Goal: Task Accomplishment & Management: Manage account settings

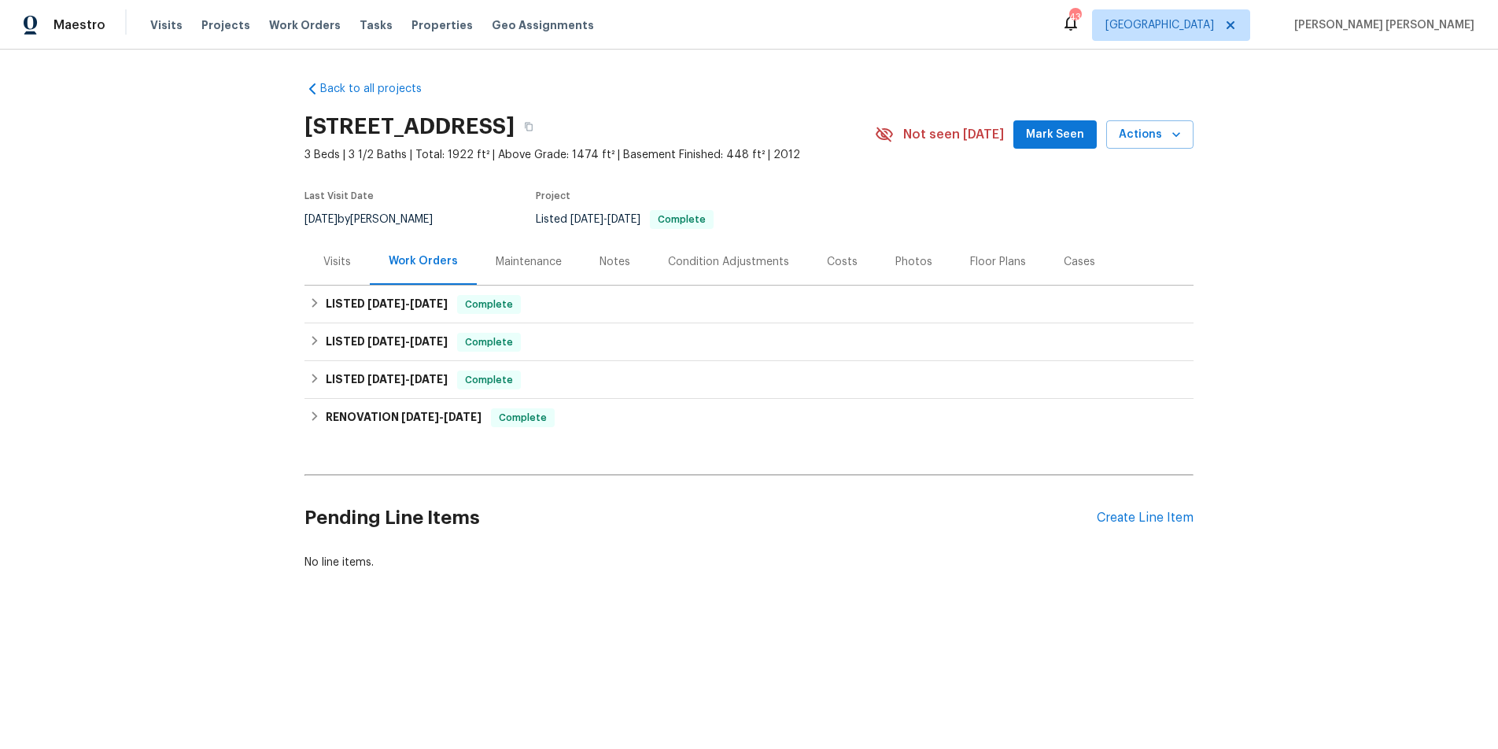
drag, startPoint x: 318, startPoint y: 262, endPoint x: 338, endPoint y: 261, distance: 19.7
click at [338, 261] on div "Visits" at bounding box center [337, 261] width 65 height 46
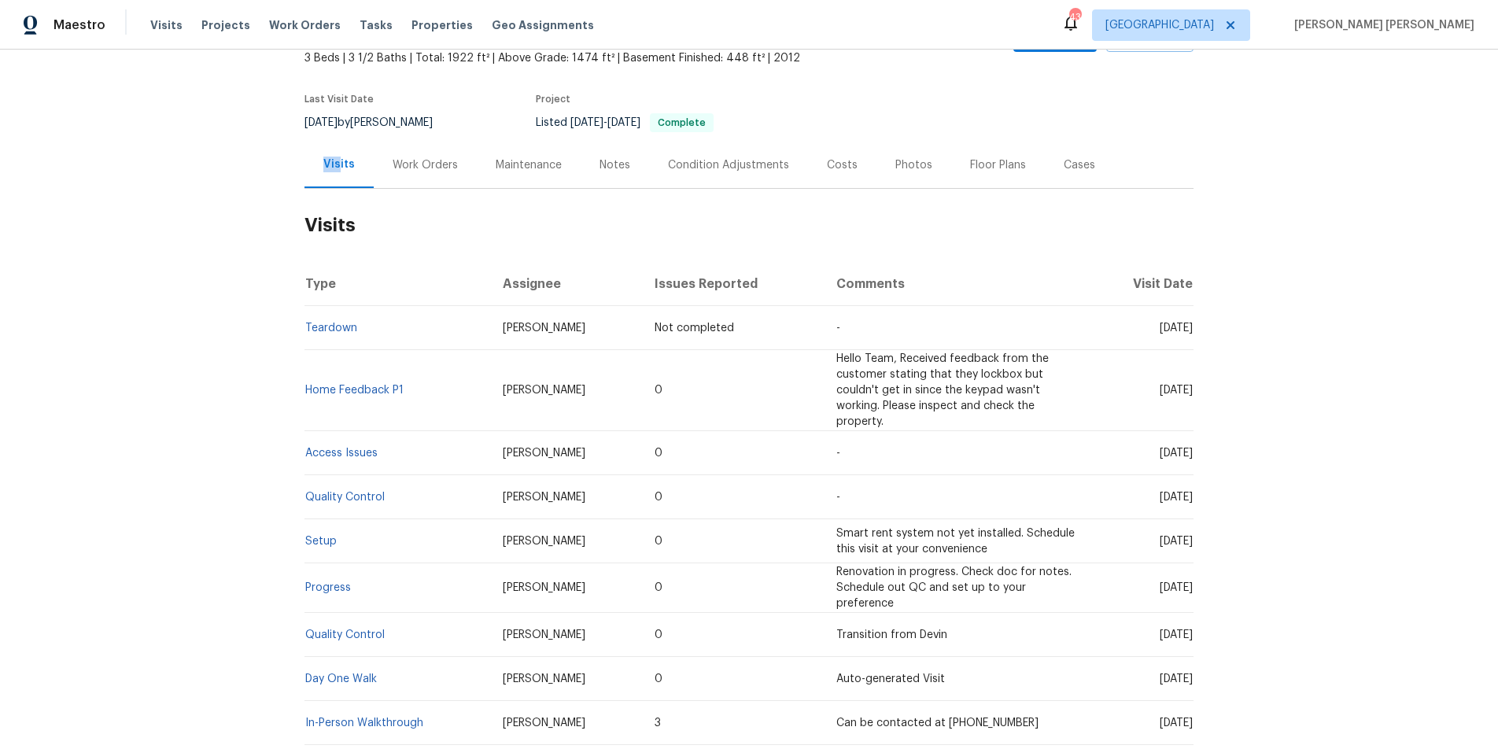
scroll to position [200, 0]
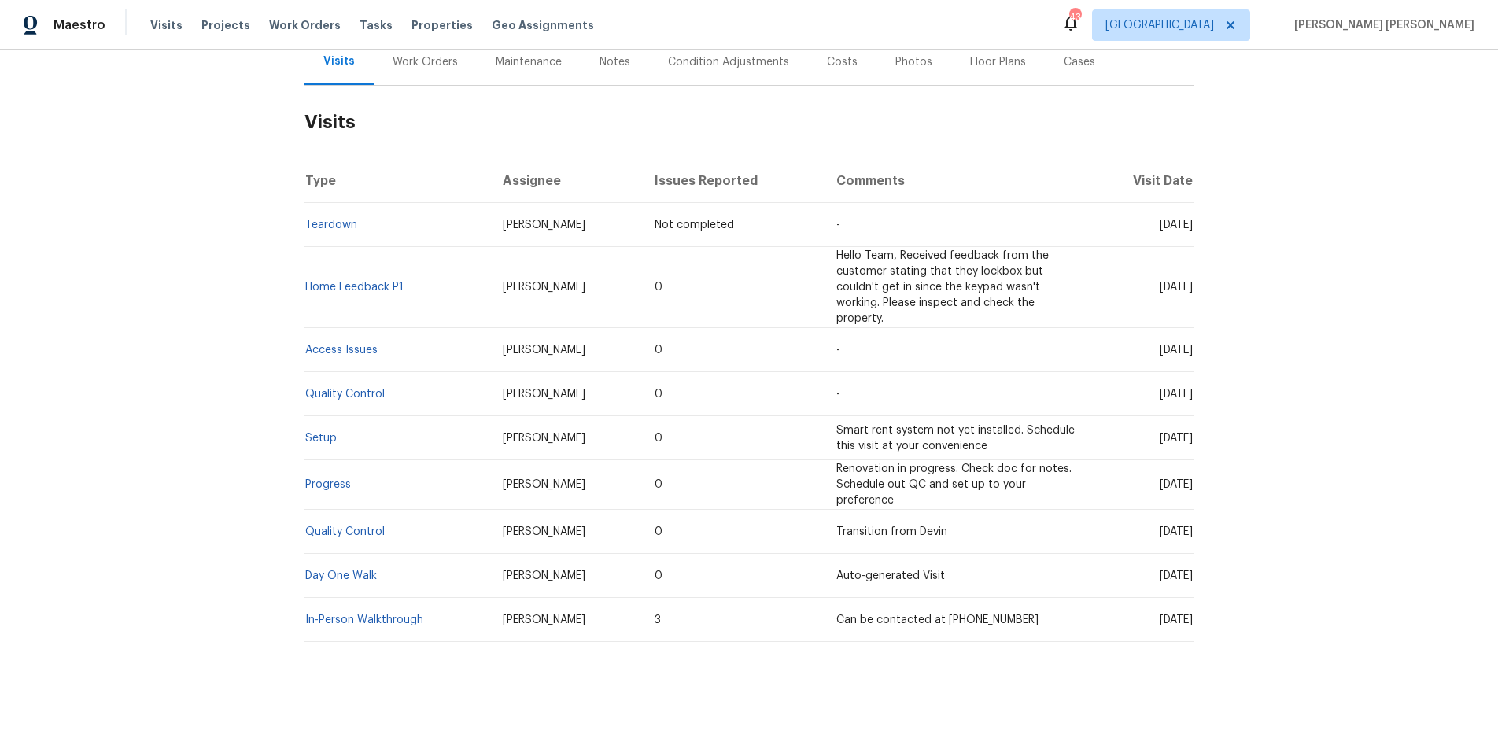
drag, startPoint x: 412, startPoint y: 61, endPoint x: 577, endPoint y: 161, distance: 192.5
click at [412, 61] on div "Work Orders" at bounding box center [425, 62] width 65 height 16
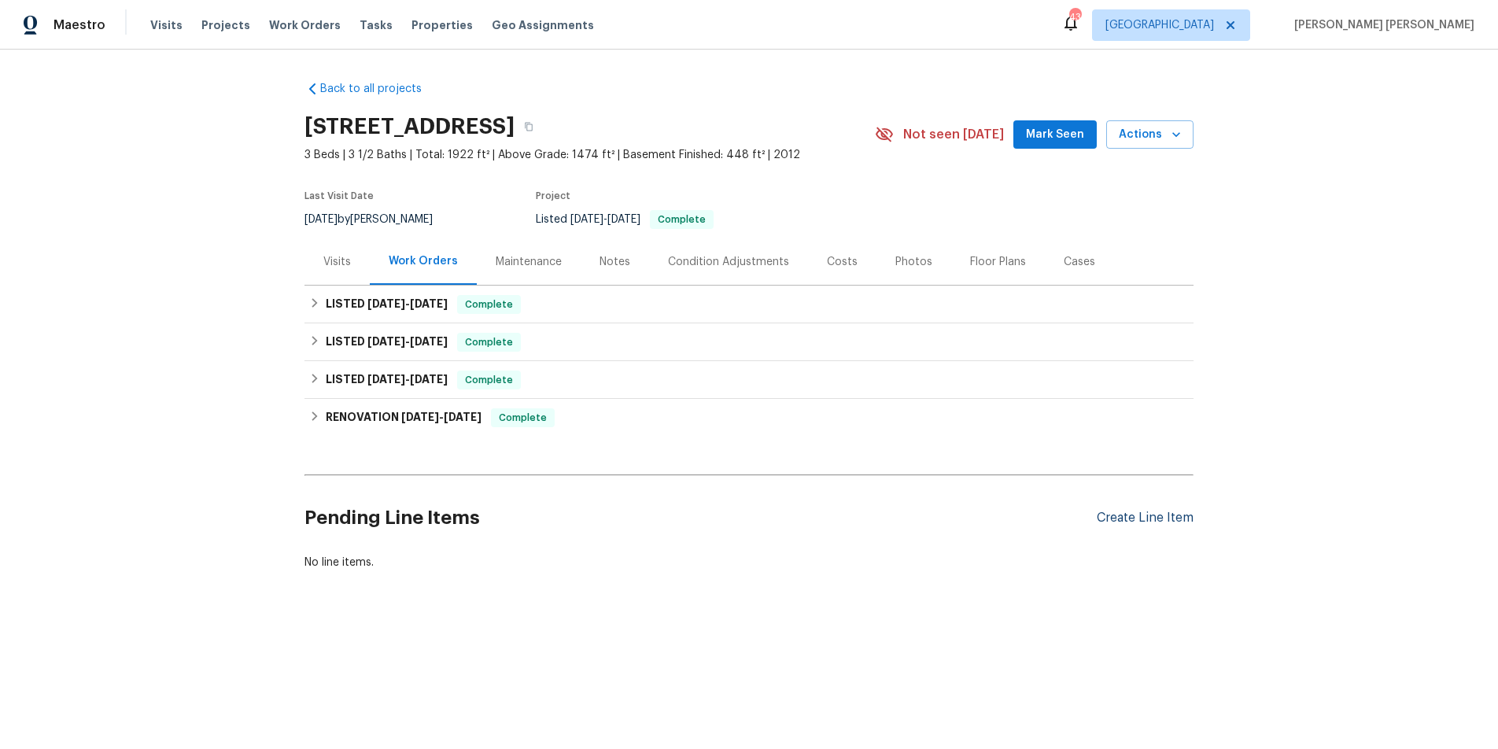
click at [1173, 519] on div "Create Line Item" at bounding box center [1145, 518] width 97 height 15
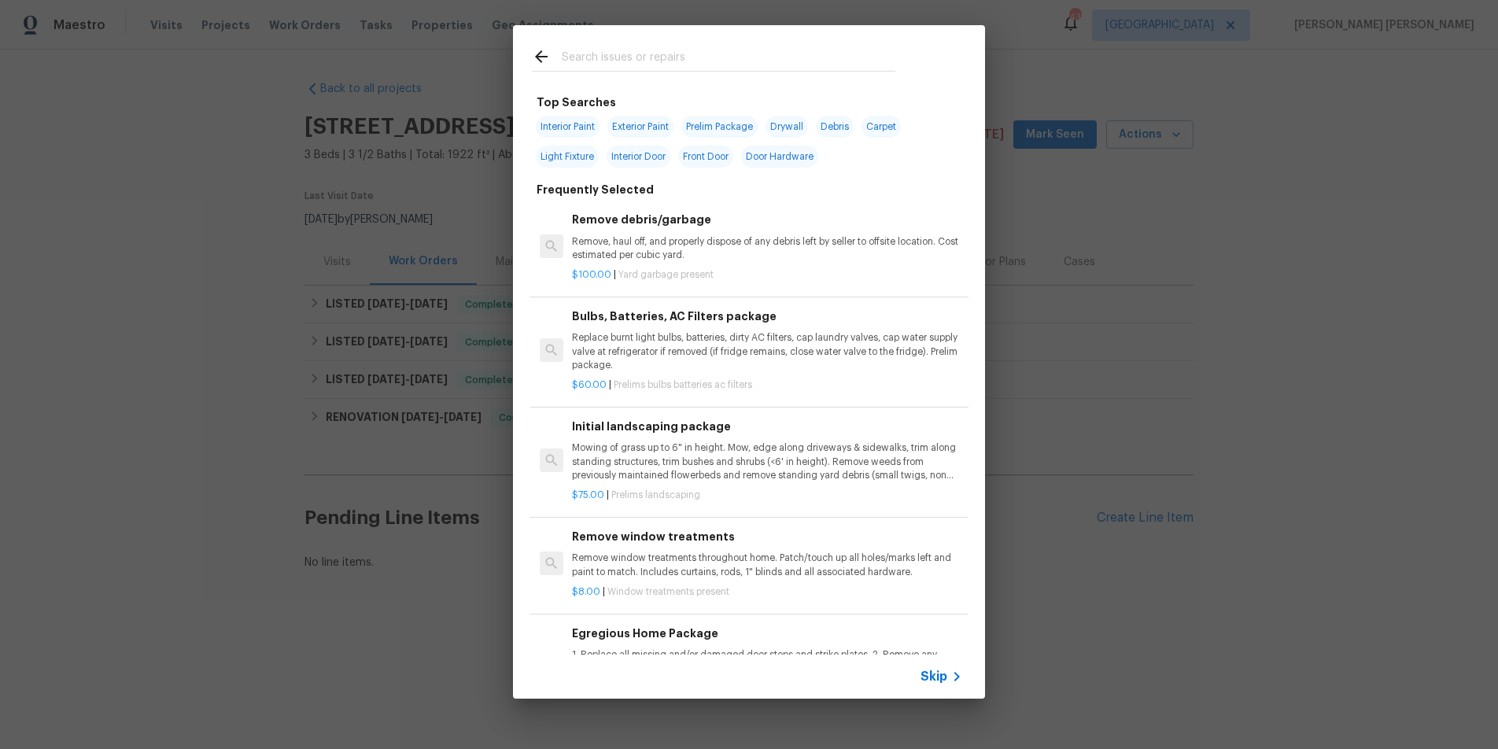
click at [953, 671] on icon at bounding box center [956, 676] width 19 height 19
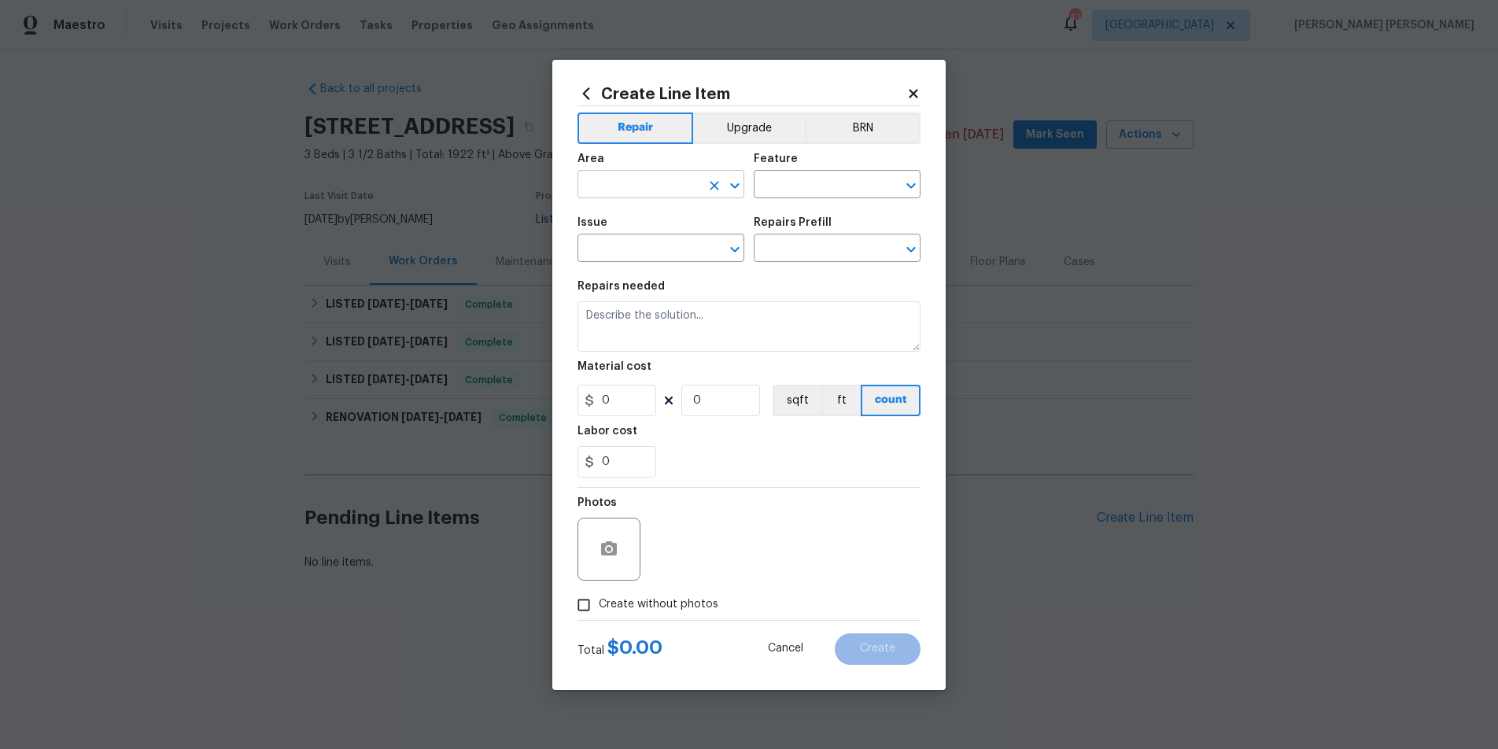
click at [685, 179] on input "text" at bounding box center [639, 186] width 123 height 24
click at [660, 219] on li "Laundry" at bounding box center [661, 221] width 167 height 26
type input "Laundry"
click at [808, 187] on input "text" at bounding box center [815, 186] width 123 height 24
drag, startPoint x: 807, startPoint y: 257, endPoint x: 799, endPoint y: 257, distance: 8.7
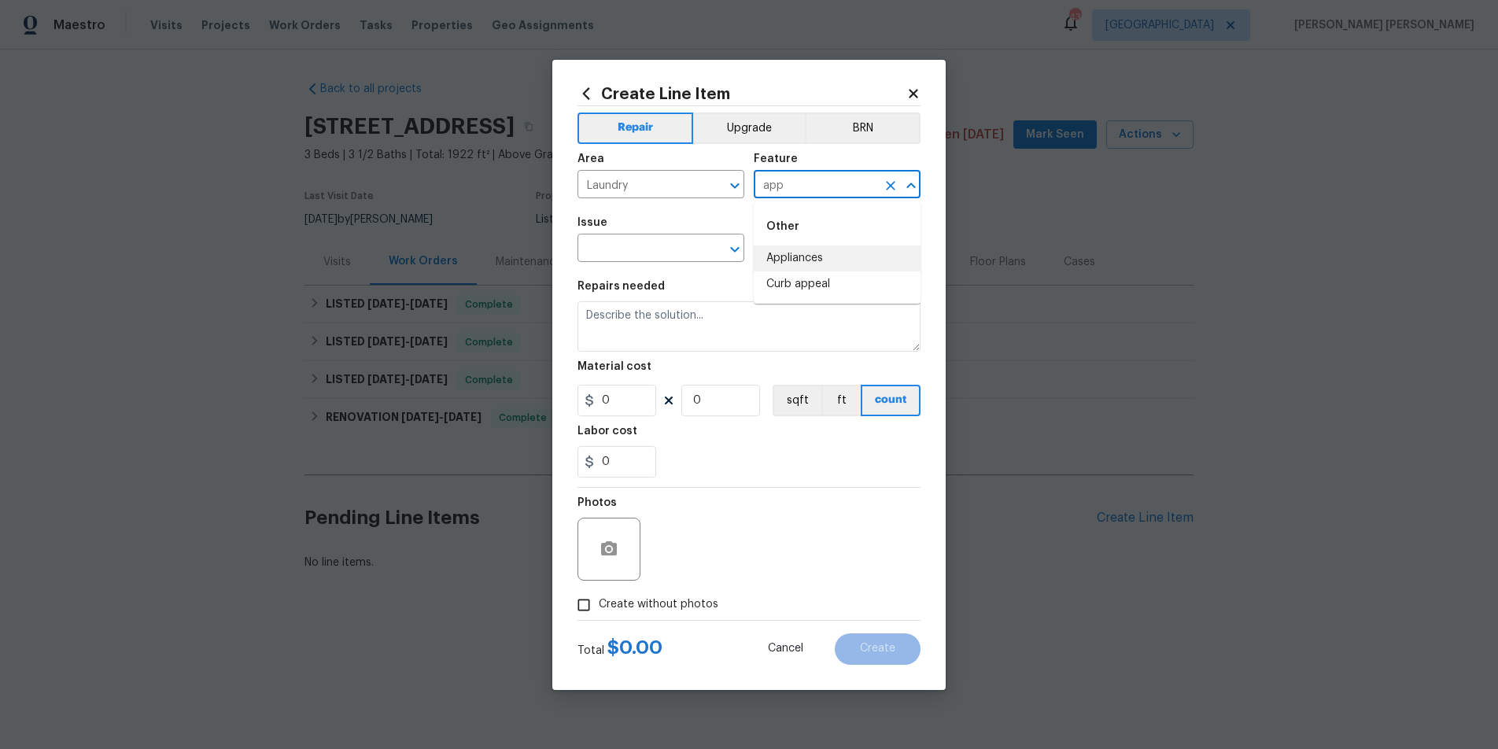
click at [807, 257] on li "Appliances" at bounding box center [837, 259] width 167 height 26
type input "Appliances"
click at [653, 251] on input "text" at bounding box center [639, 250] width 123 height 24
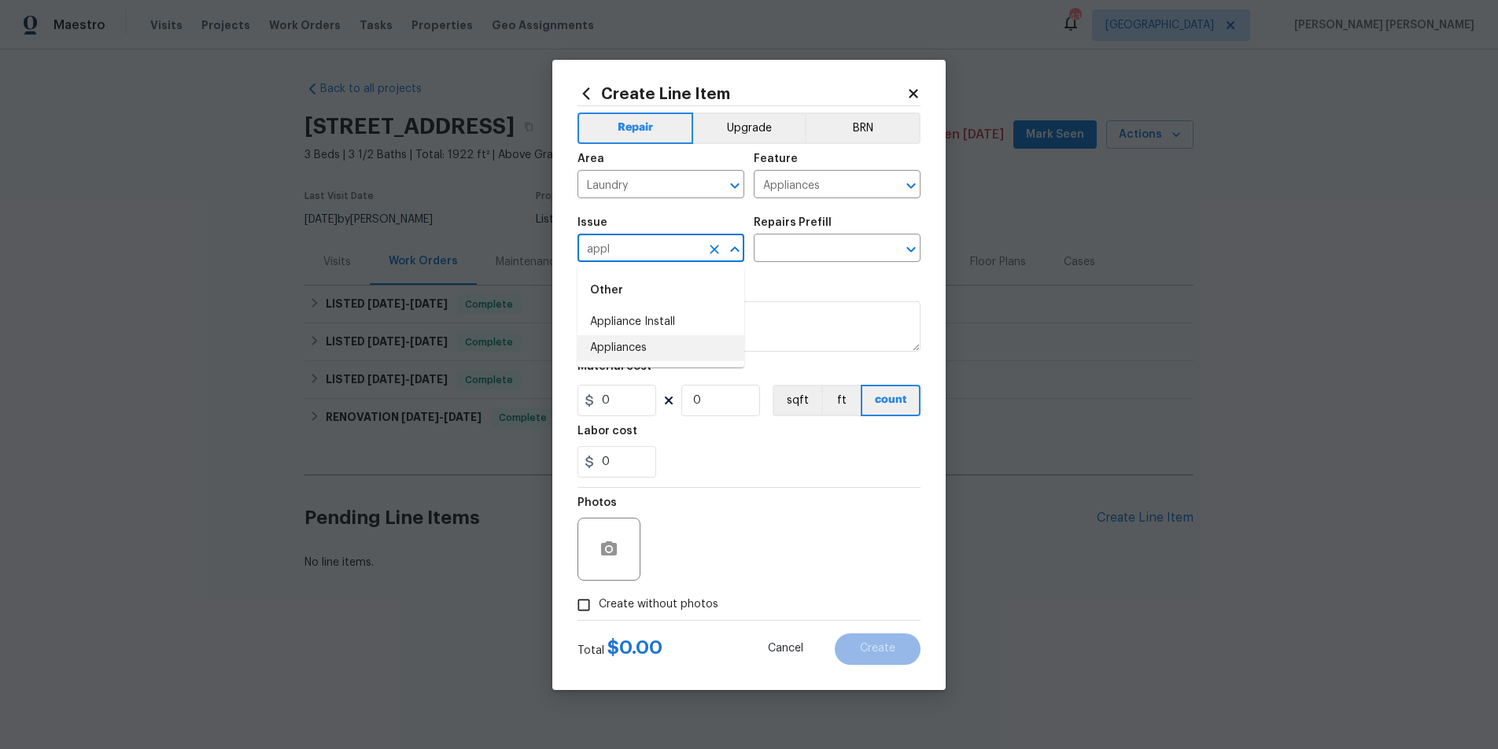
click at [630, 346] on li "Appliances" at bounding box center [661, 348] width 167 height 26
type input "Appliances"
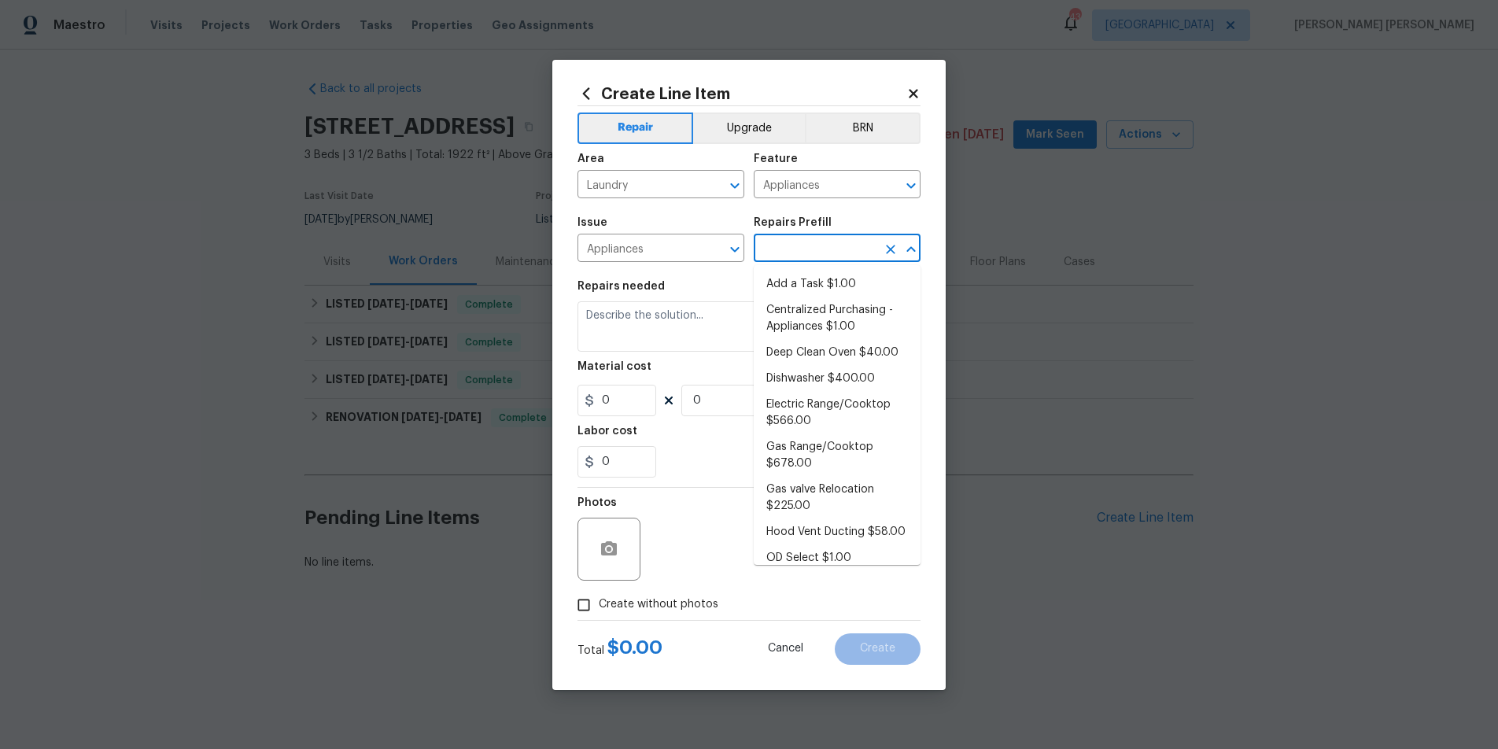
click at [789, 246] on input "text" at bounding box center [815, 250] width 123 height 24
click at [801, 277] on li "Add a Task $1.00" at bounding box center [837, 284] width 167 height 26
type input "Add a Task $1.00"
type textarea "HPM to detail"
type input "1"
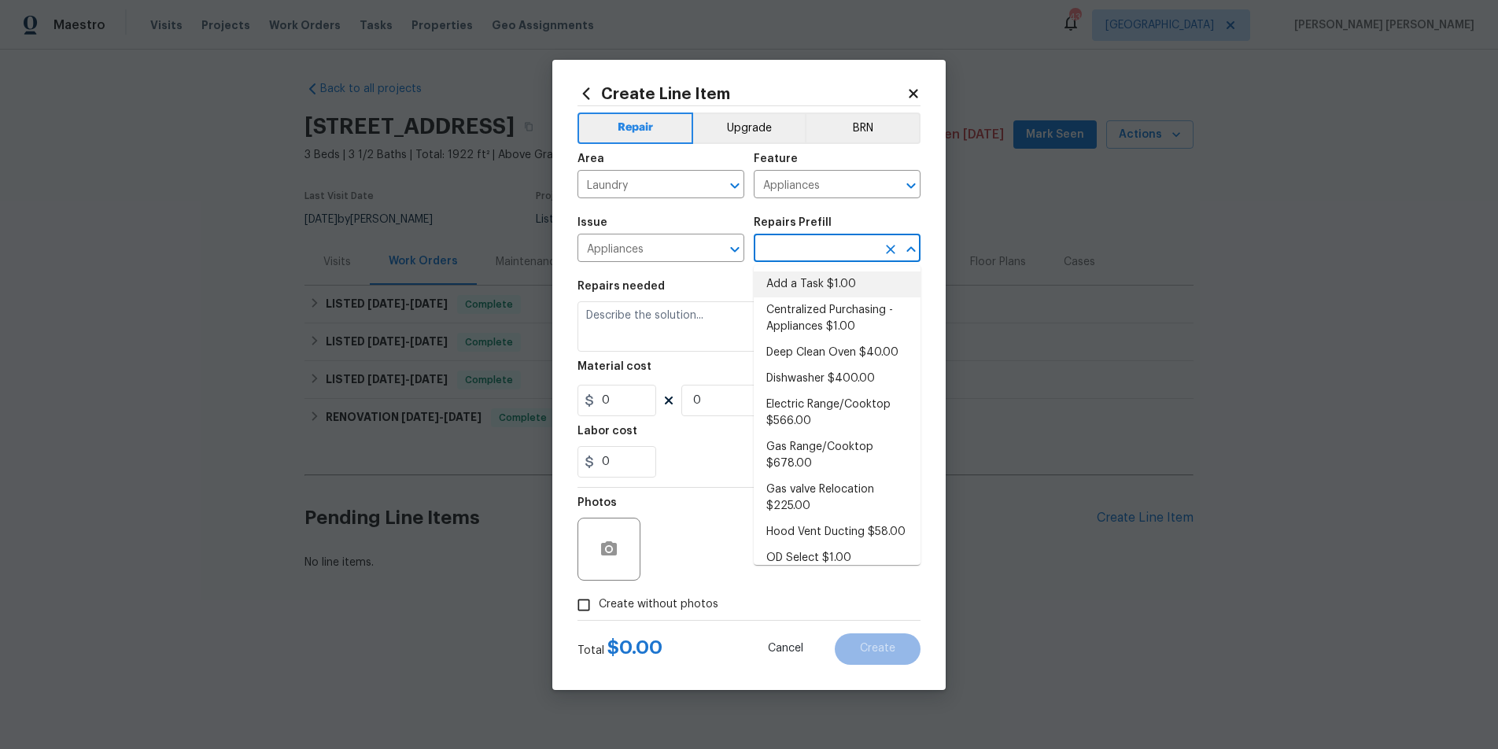
type input "1"
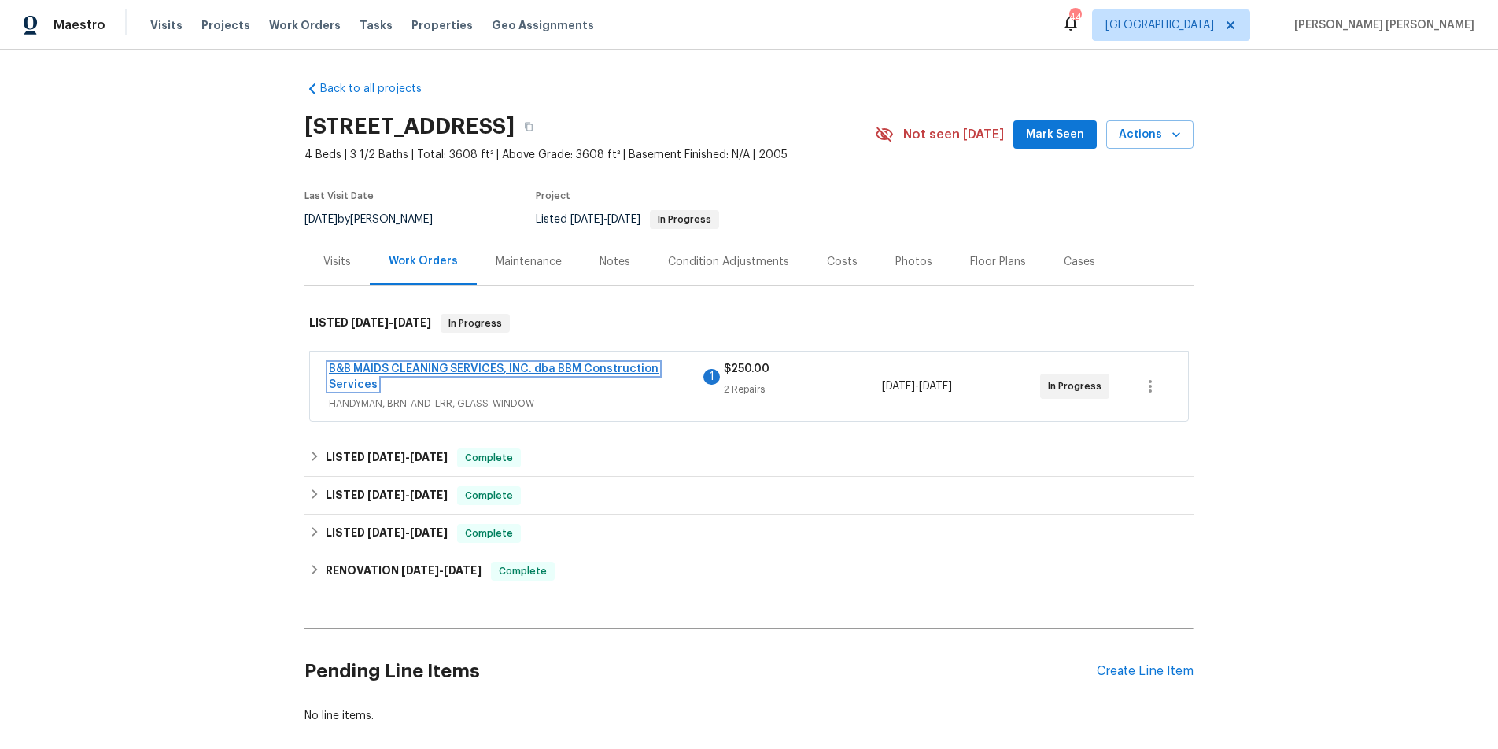
click at [456, 364] on link "B&B MAIDS CLEANING SERVICES, INC. dba BBM Construction Services" at bounding box center [494, 377] width 330 height 27
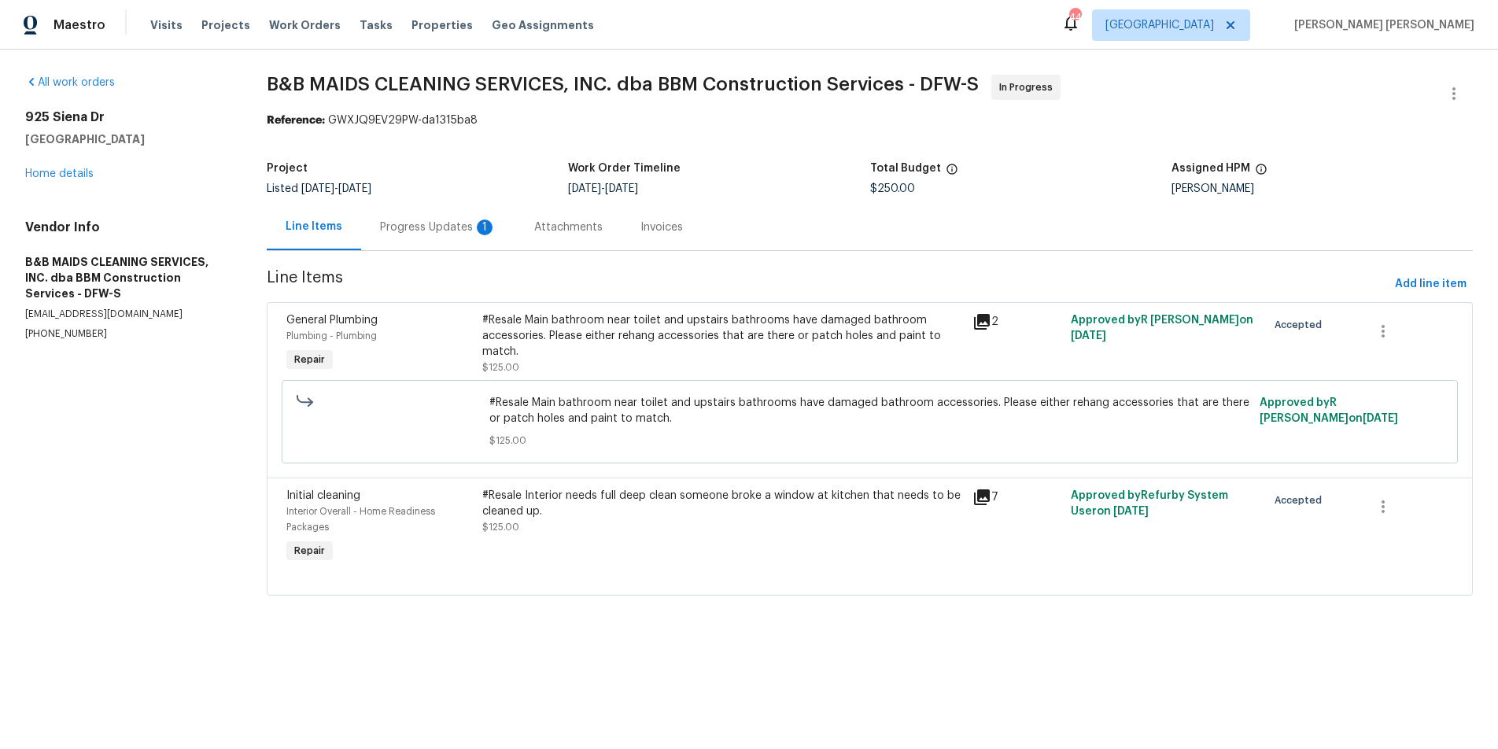
click at [419, 228] on div "Progress Updates 1" at bounding box center [438, 228] width 116 height 16
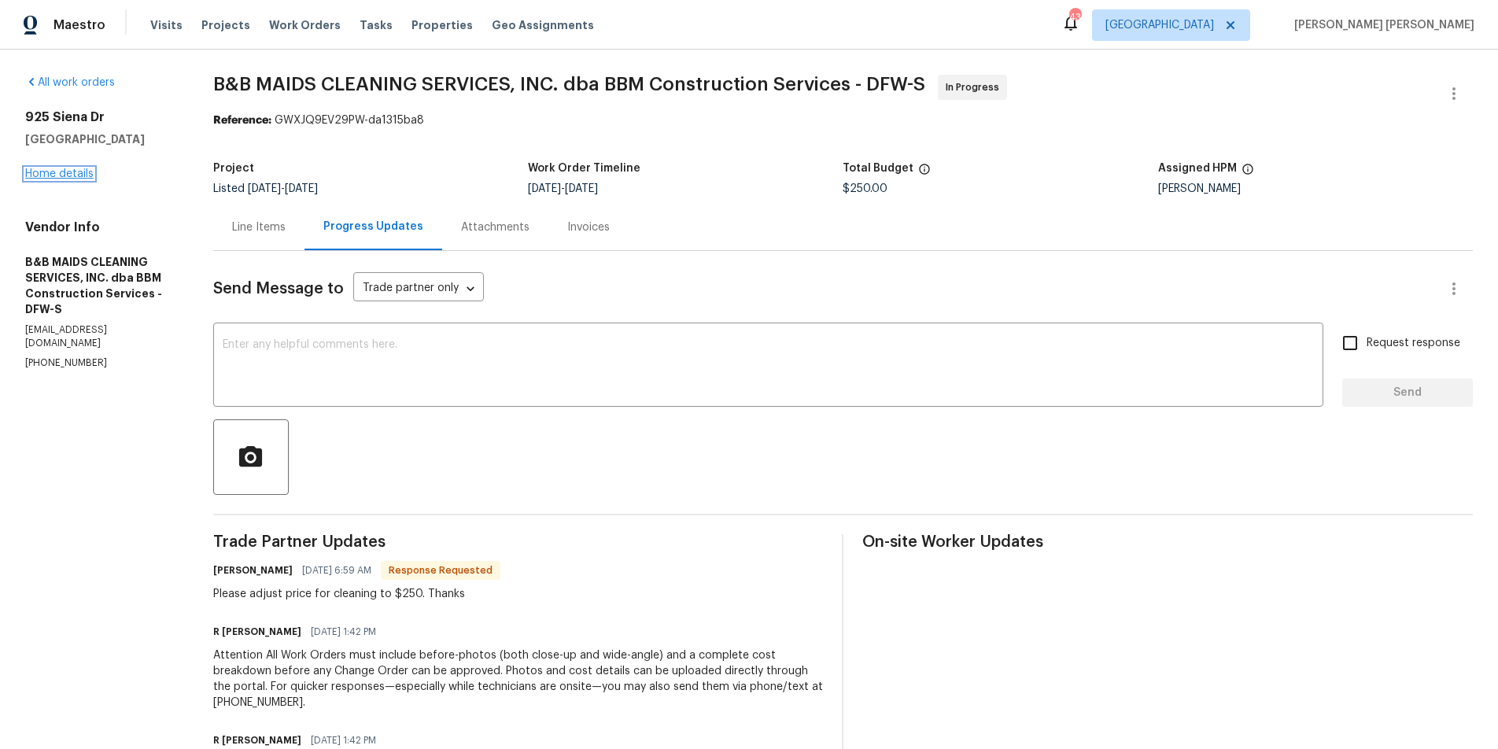
click at [62, 175] on link "Home details" at bounding box center [59, 173] width 68 height 11
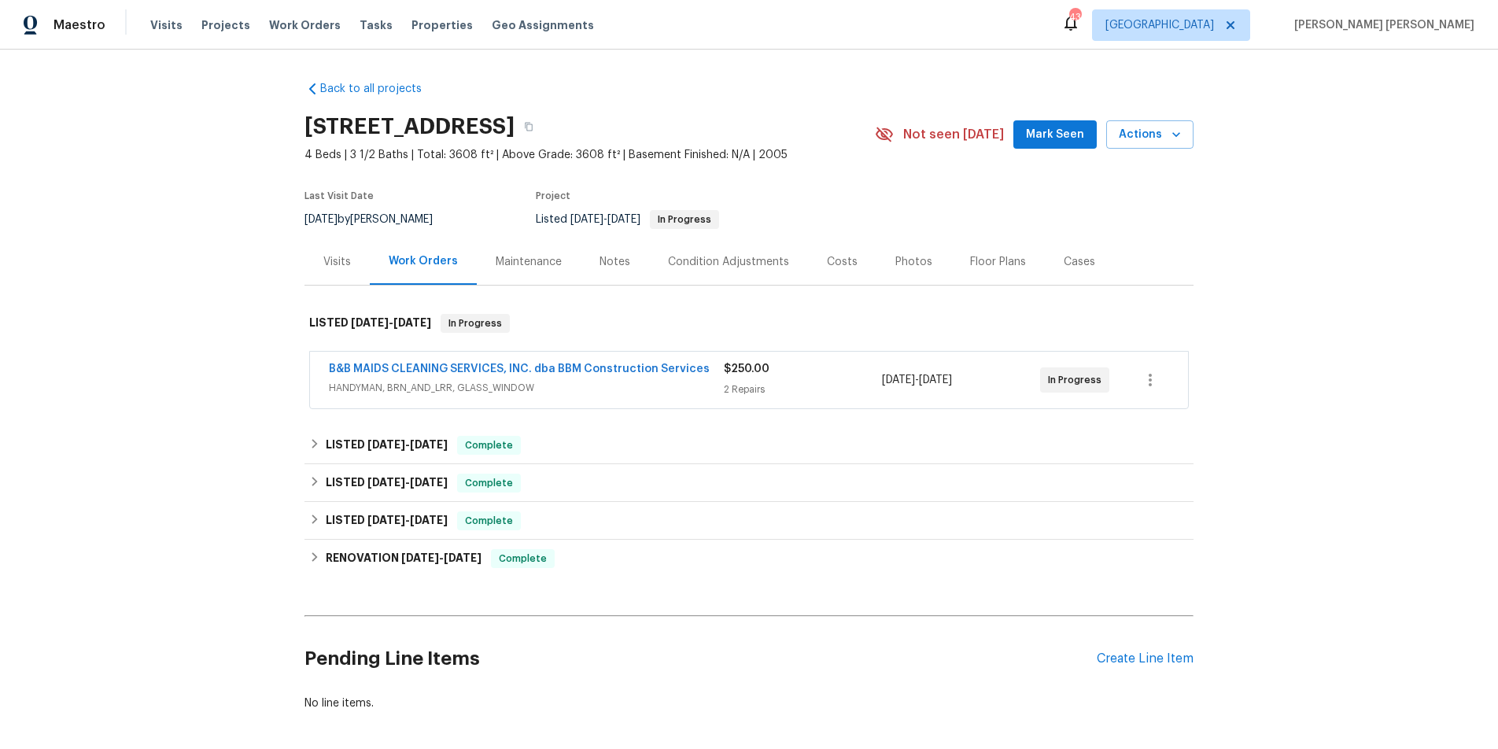
click at [323, 266] on div "Visits" at bounding box center [337, 262] width 28 height 16
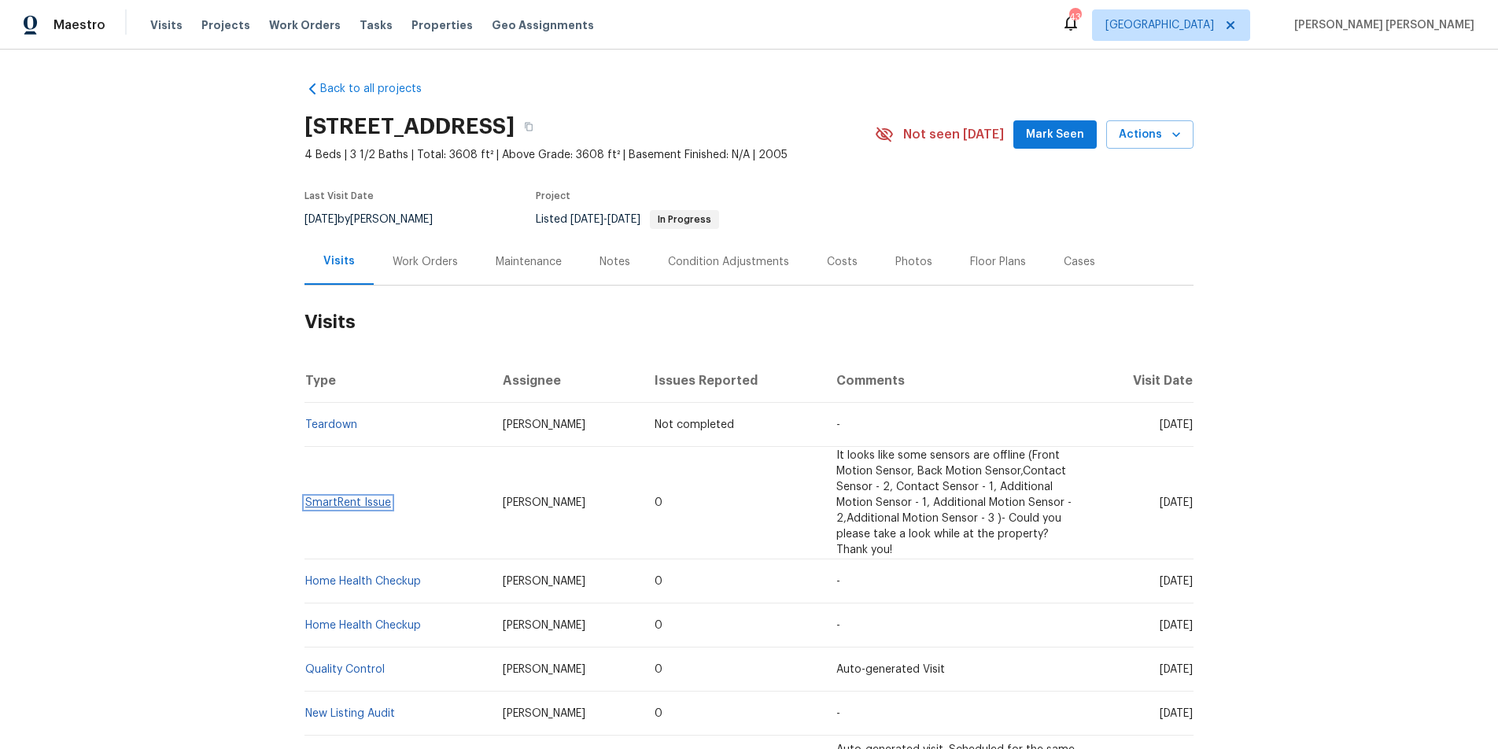
click at [370, 499] on link "SmartRent Issue" at bounding box center [348, 502] width 86 height 11
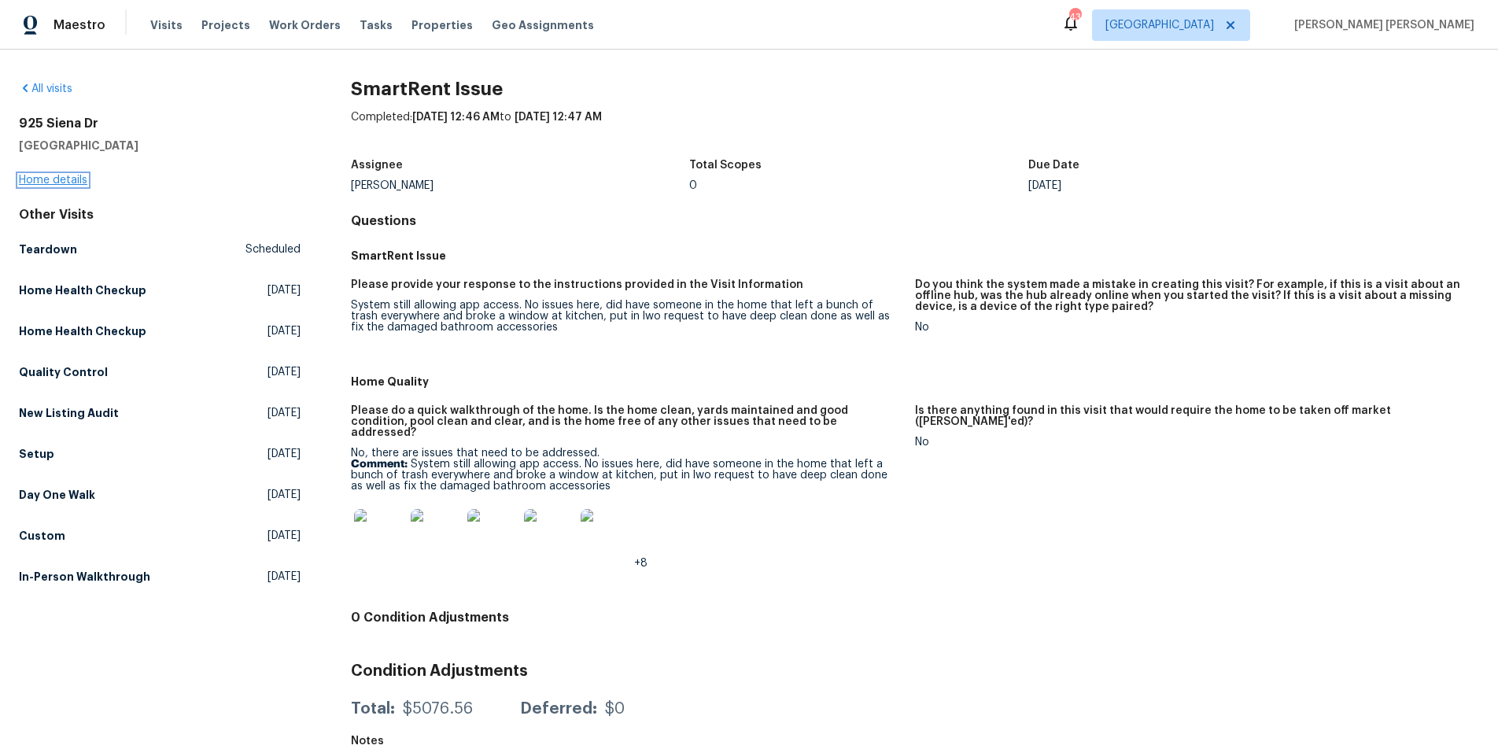
click at [54, 180] on link "Home details" at bounding box center [53, 180] width 68 height 11
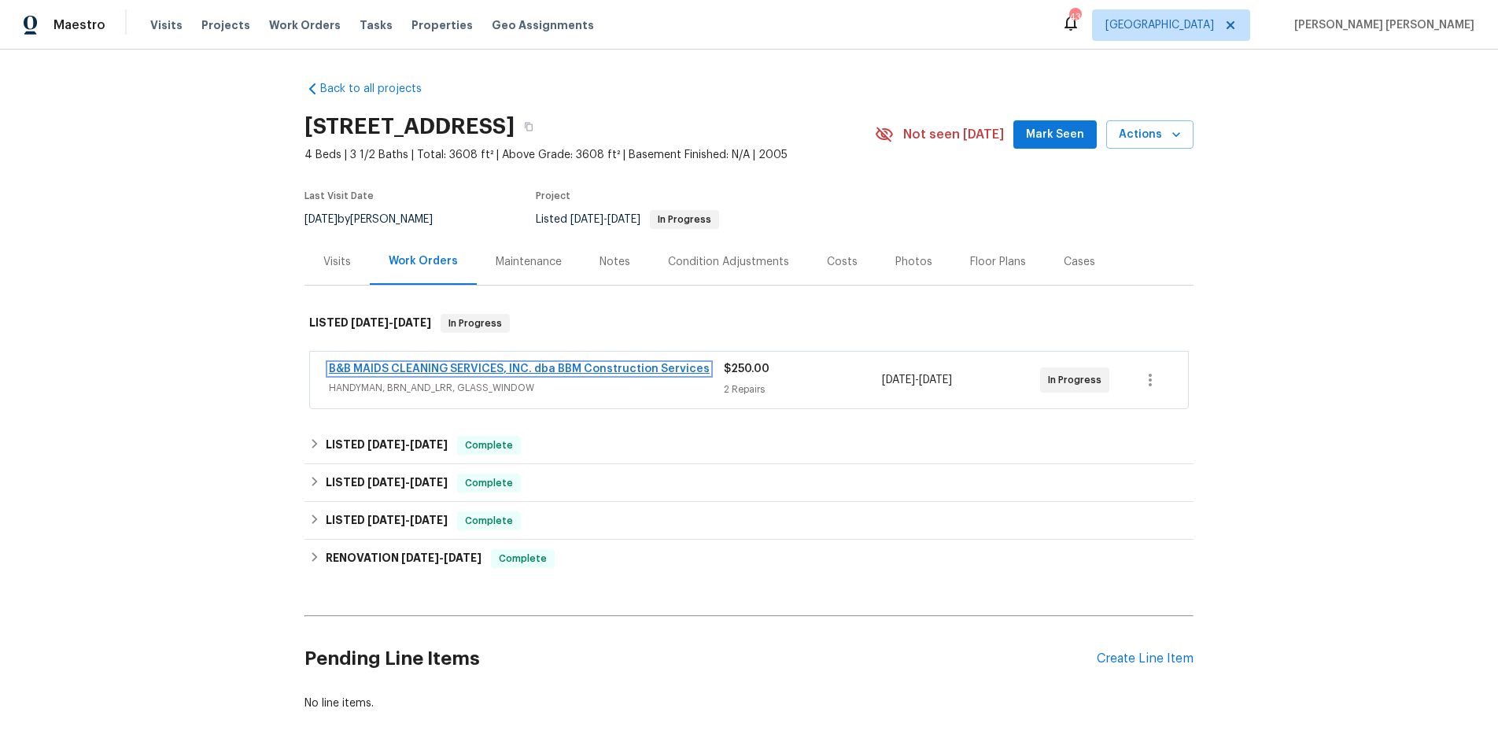
click at [656, 366] on link "B&B MAIDS CLEANING SERVICES, INC. dba BBM Construction Services" at bounding box center [519, 369] width 381 height 11
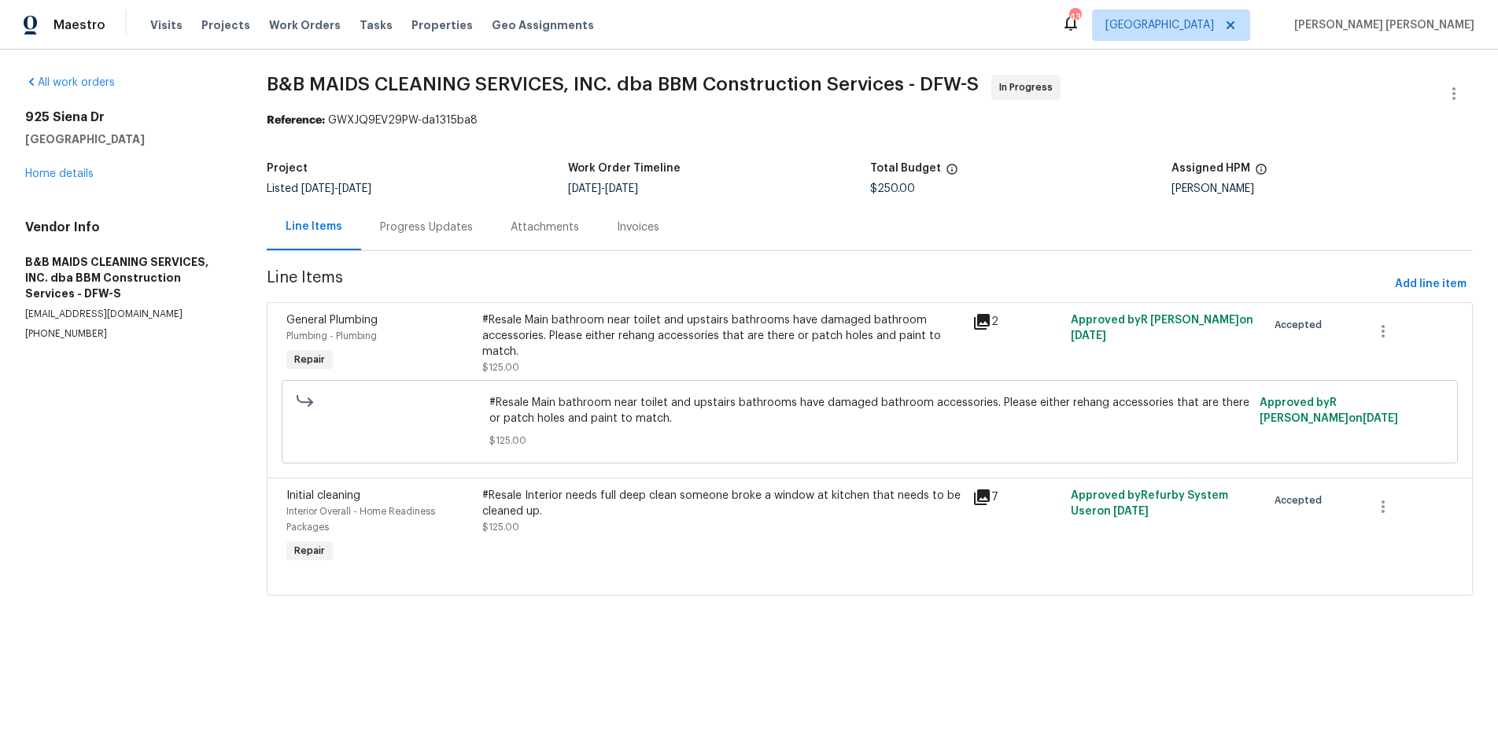
click at [987, 502] on icon at bounding box center [982, 497] width 19 height 19
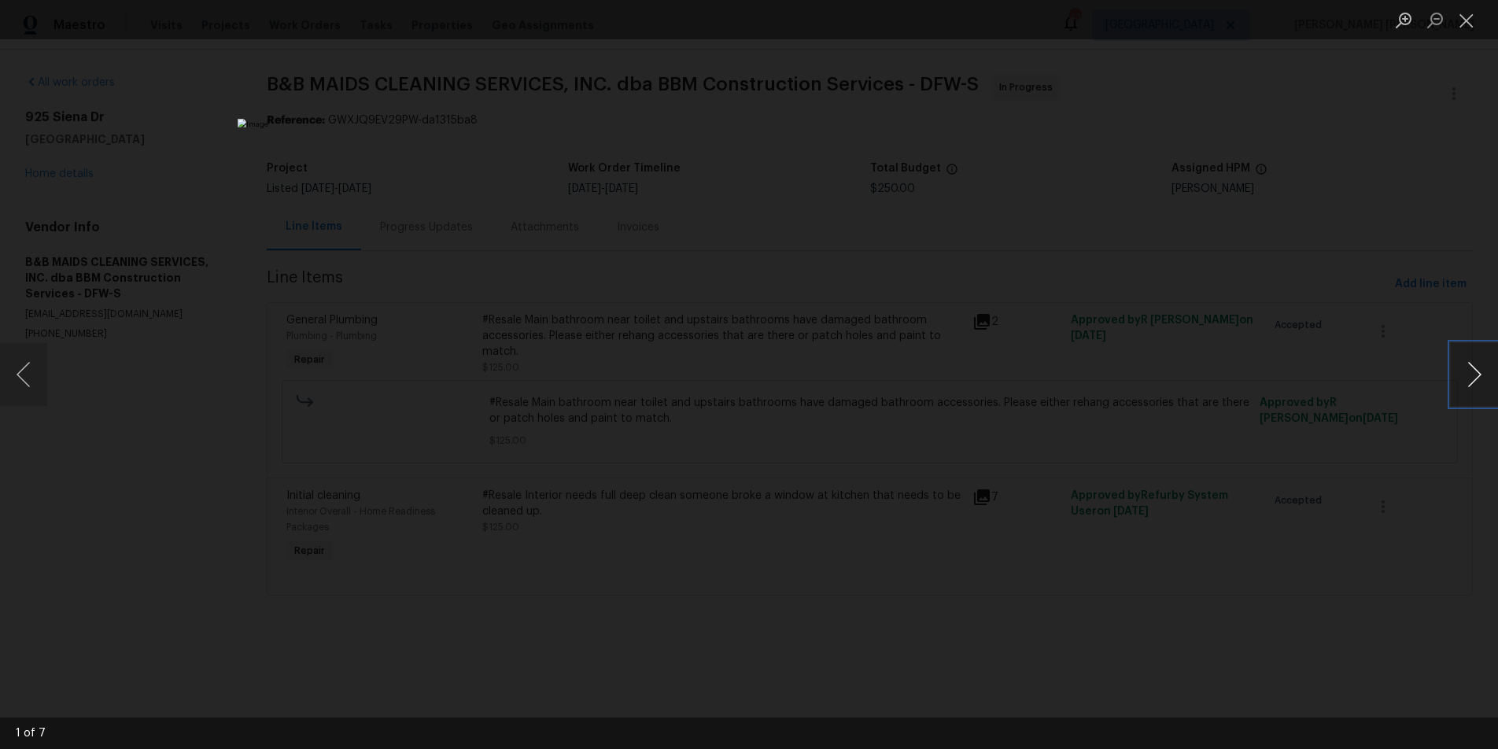
click at [1476, 379] on button "Next image" at bounding box center [1474, 374] width 47 height 63
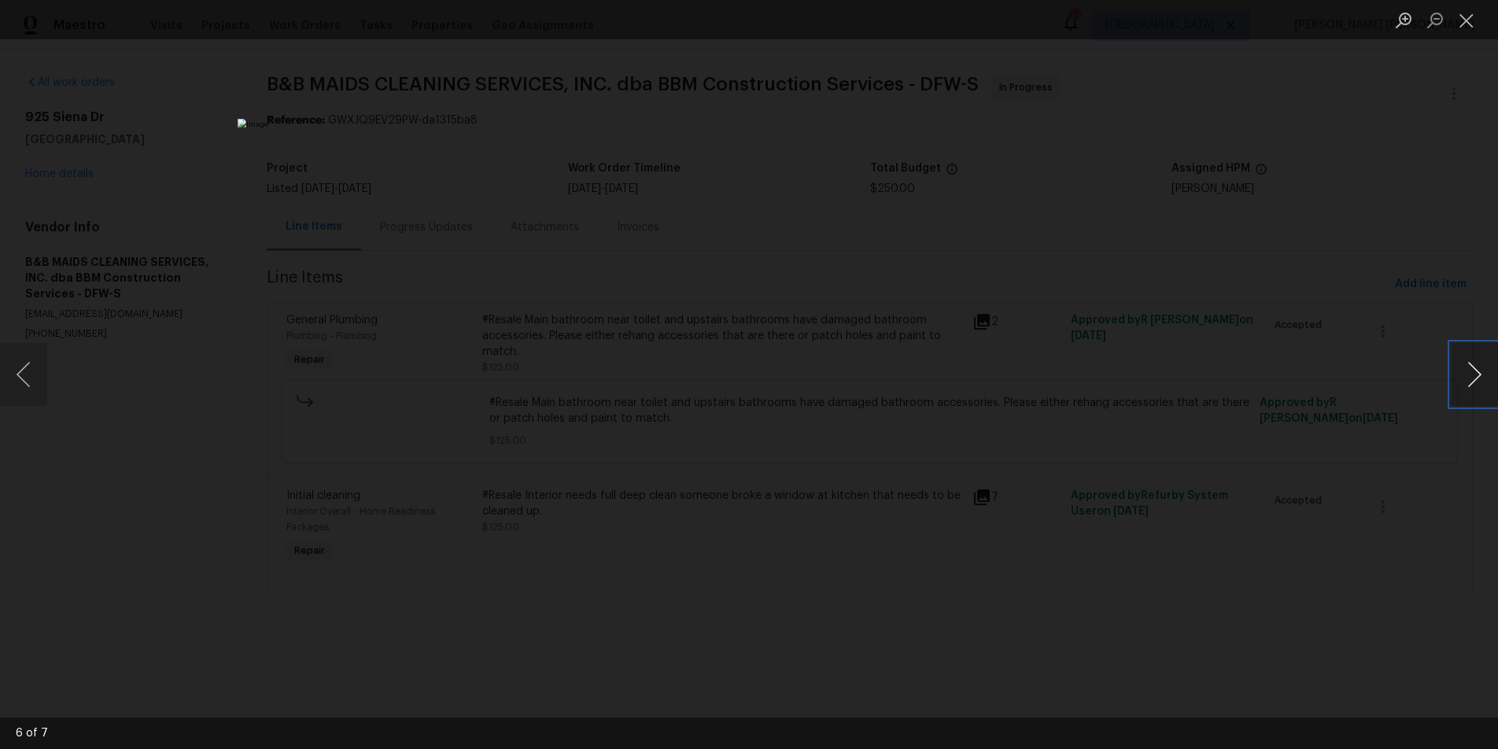
click at [1476, 379] on button "Next image" at bounding box center [1474, 374] width 47 height 63
click at [1109, 120] on div "Lightbox" at bounding box center [749, 374] width 1498 height 749
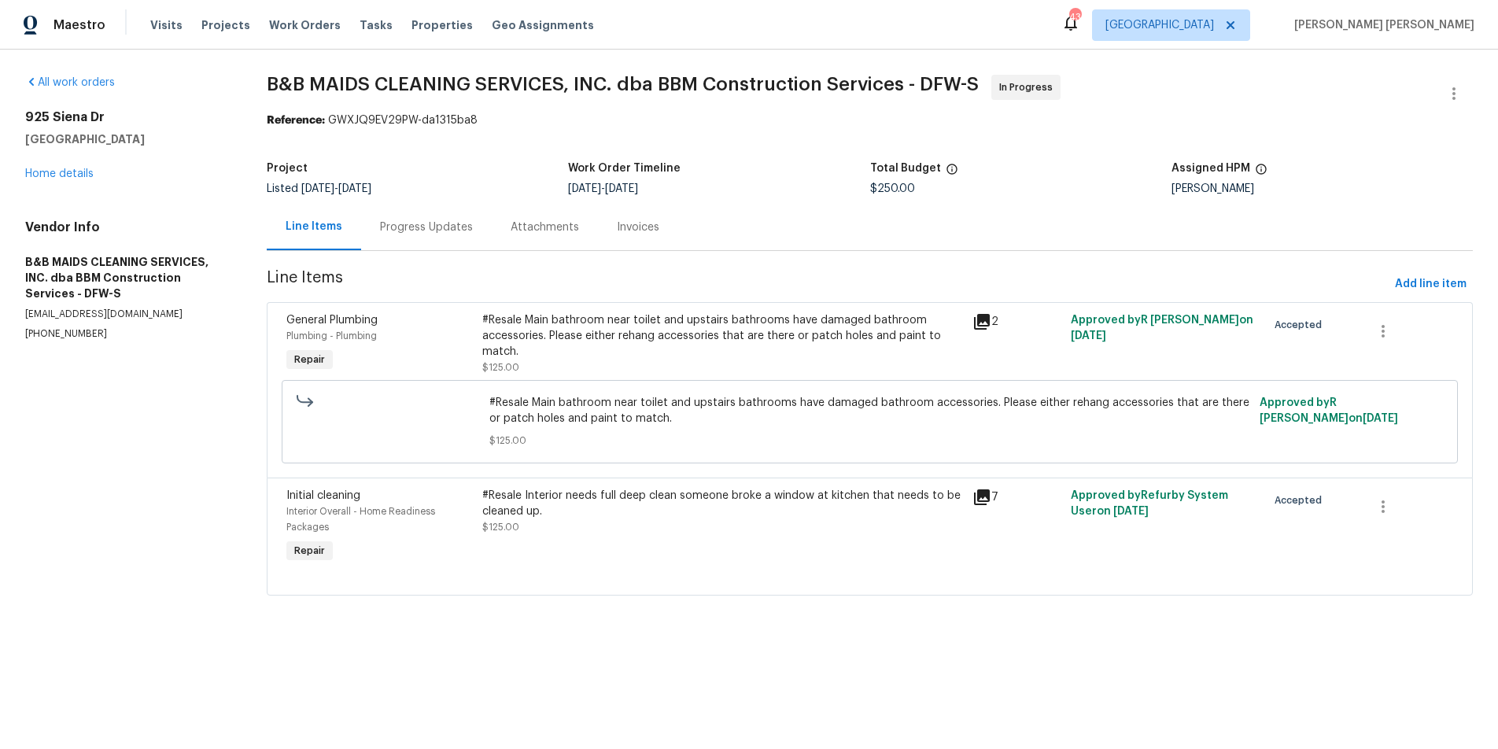
click at [1109, 120] on div "Lightbox" at bounding box center [749, 374] width 1498 height 749
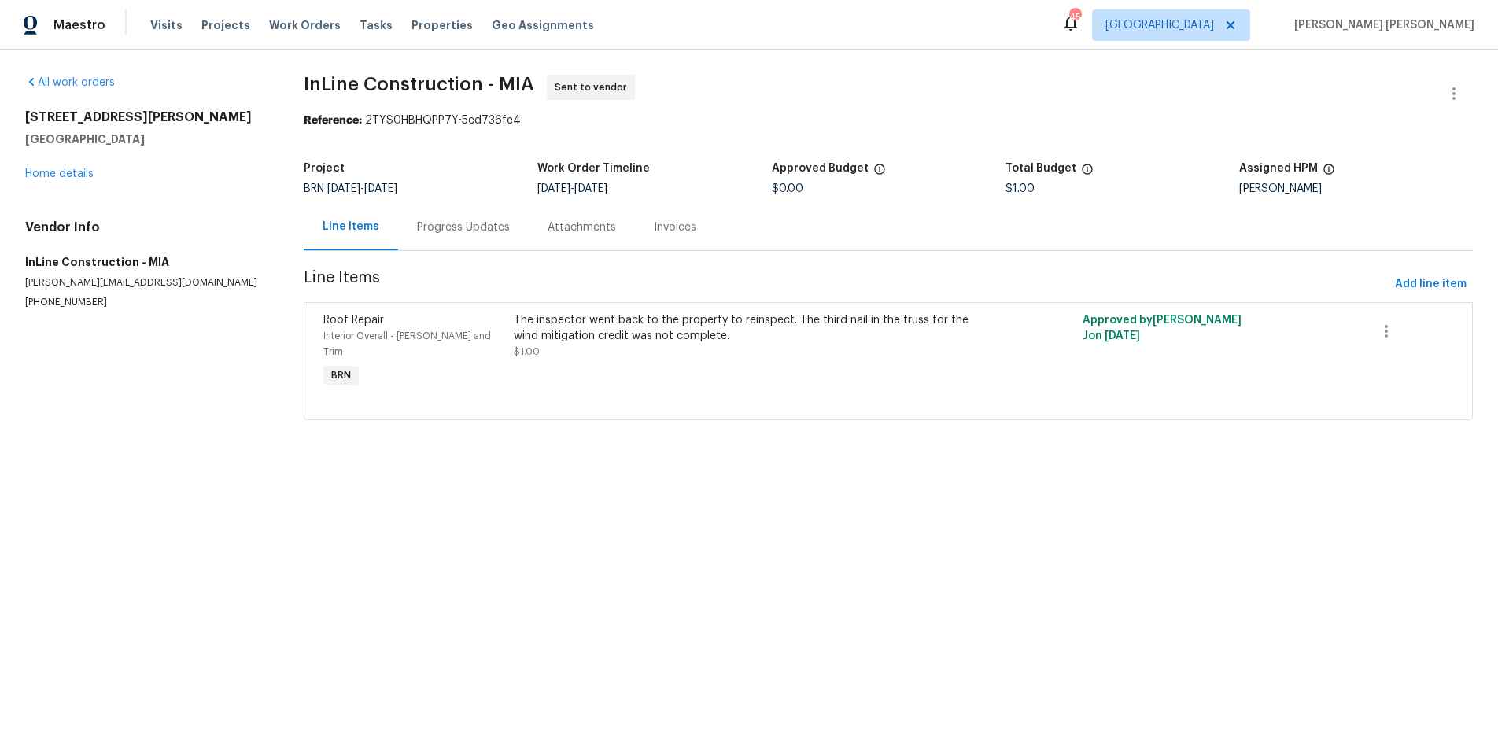
click at [475, 227] on div "Progress Updates" at bounding box center [463, 228] width 93 height 16
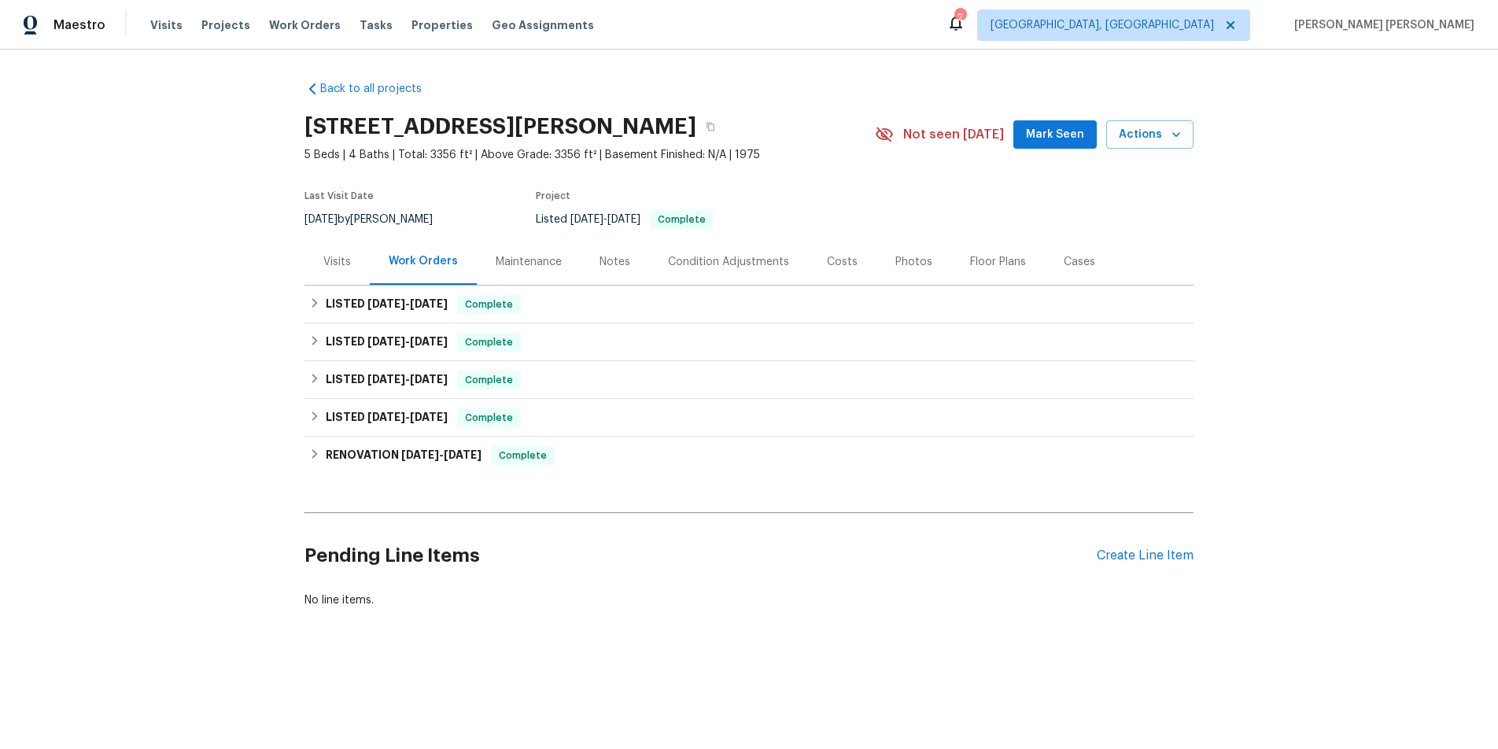
click at [334, 262] on div "Visits" at bounding box center [337, 262] width 28 height 16
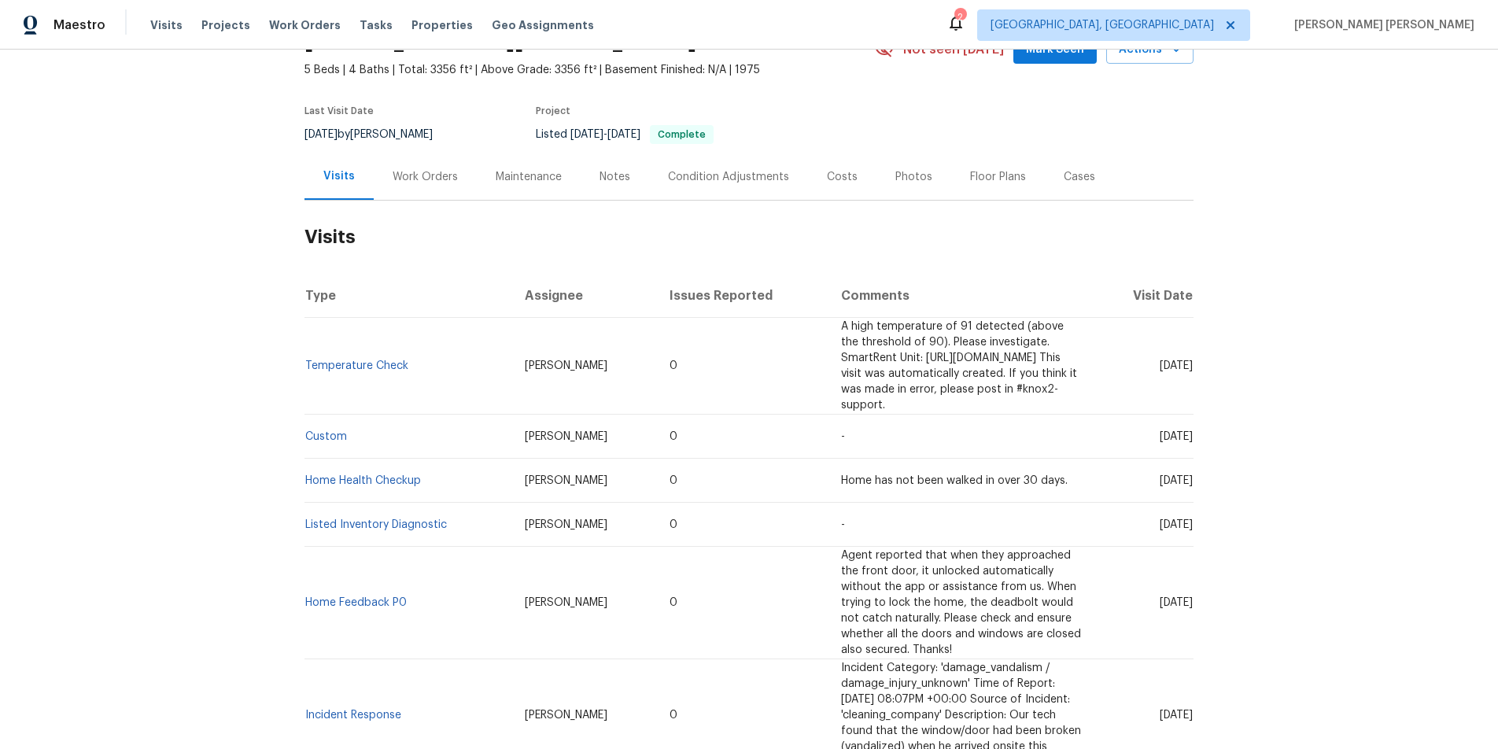
scroll to position [90, 0]
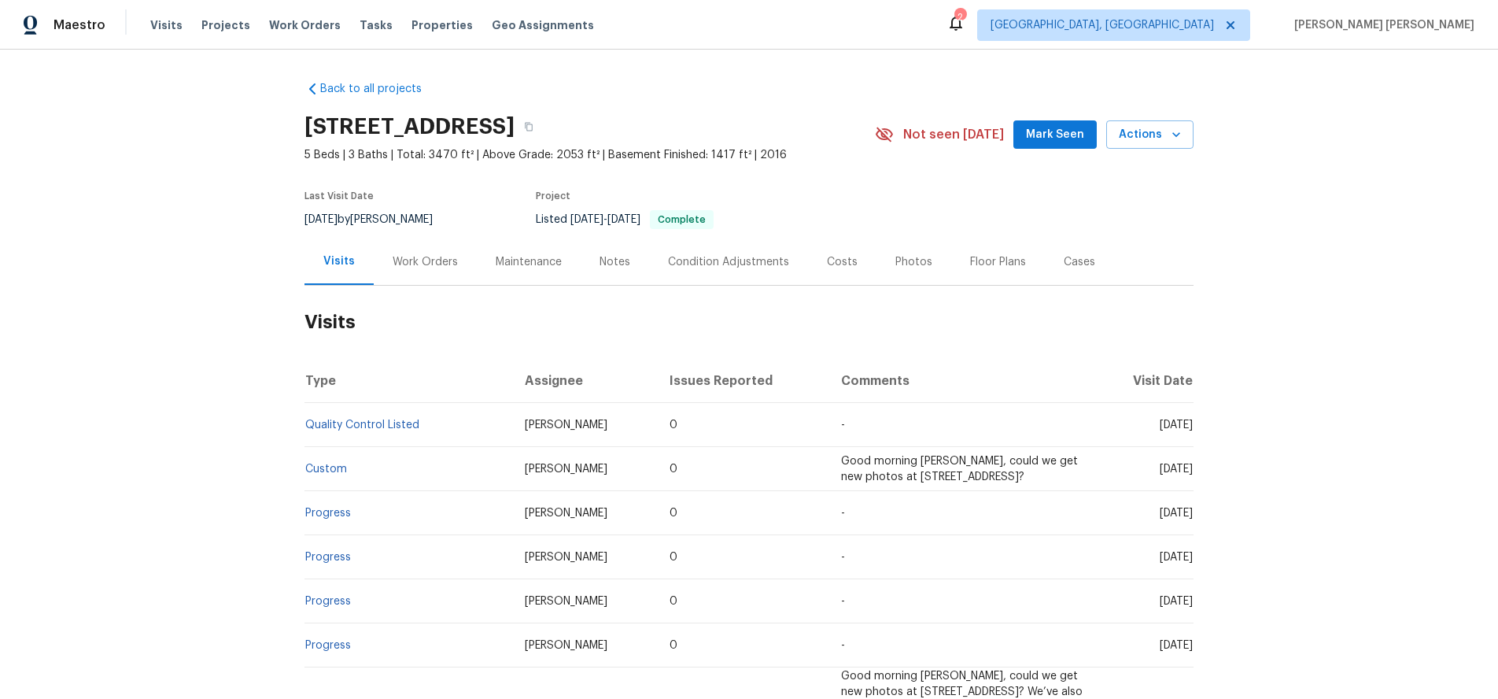
click at [1051, 258] on div "Cases" at bounding box center [1079, 261] width 69 height 46
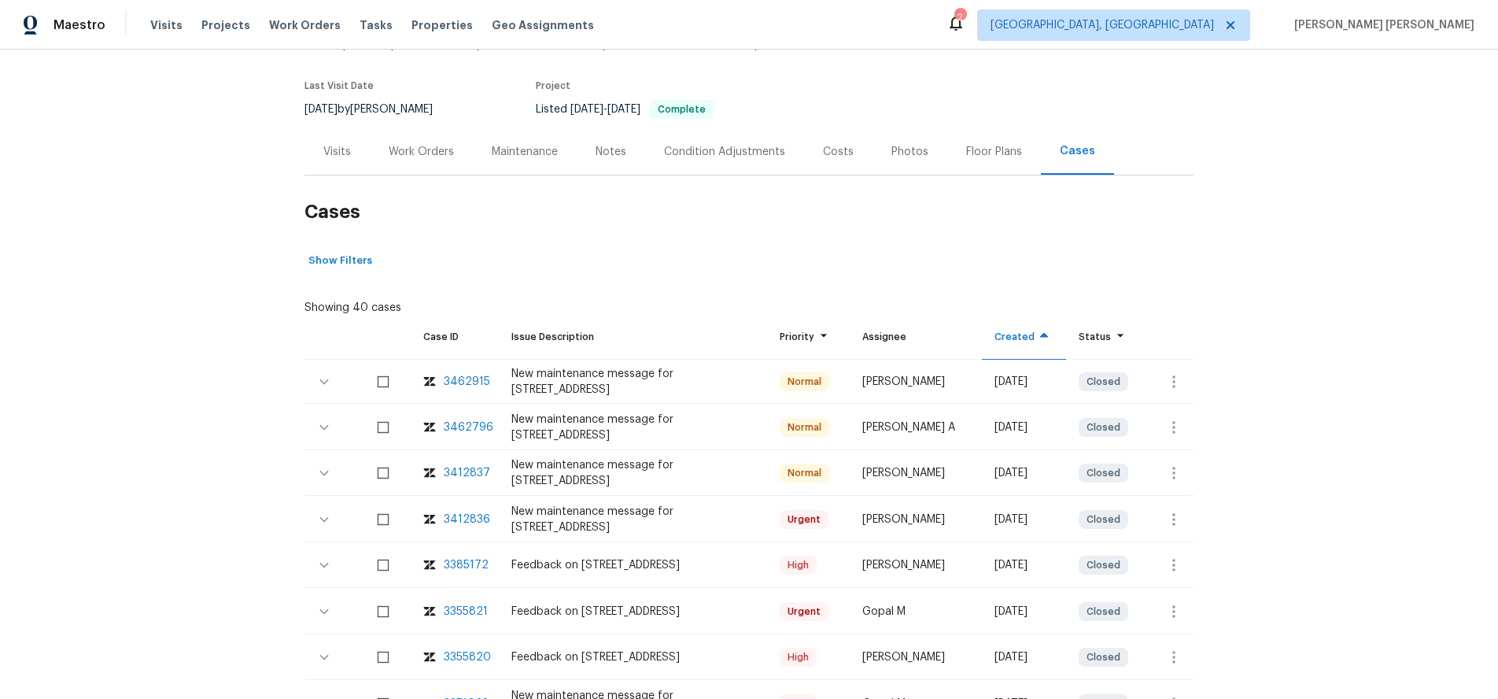
scroll to position [114, 0]
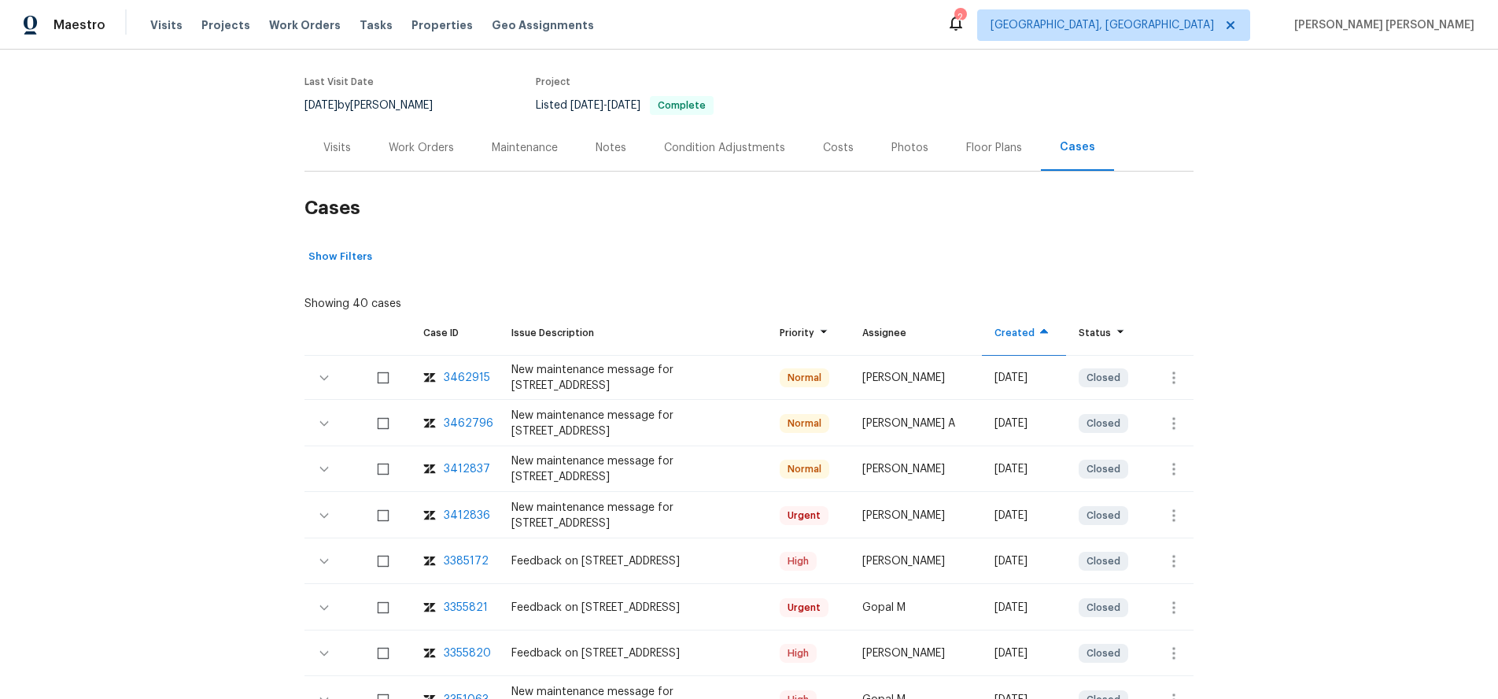
click at [470, 557] on div "3385172" at bounding box center [466, 561] width 45 height 16
click at [330, 563] on icon "button" at bounding box center [324, 561] width 19 height 19
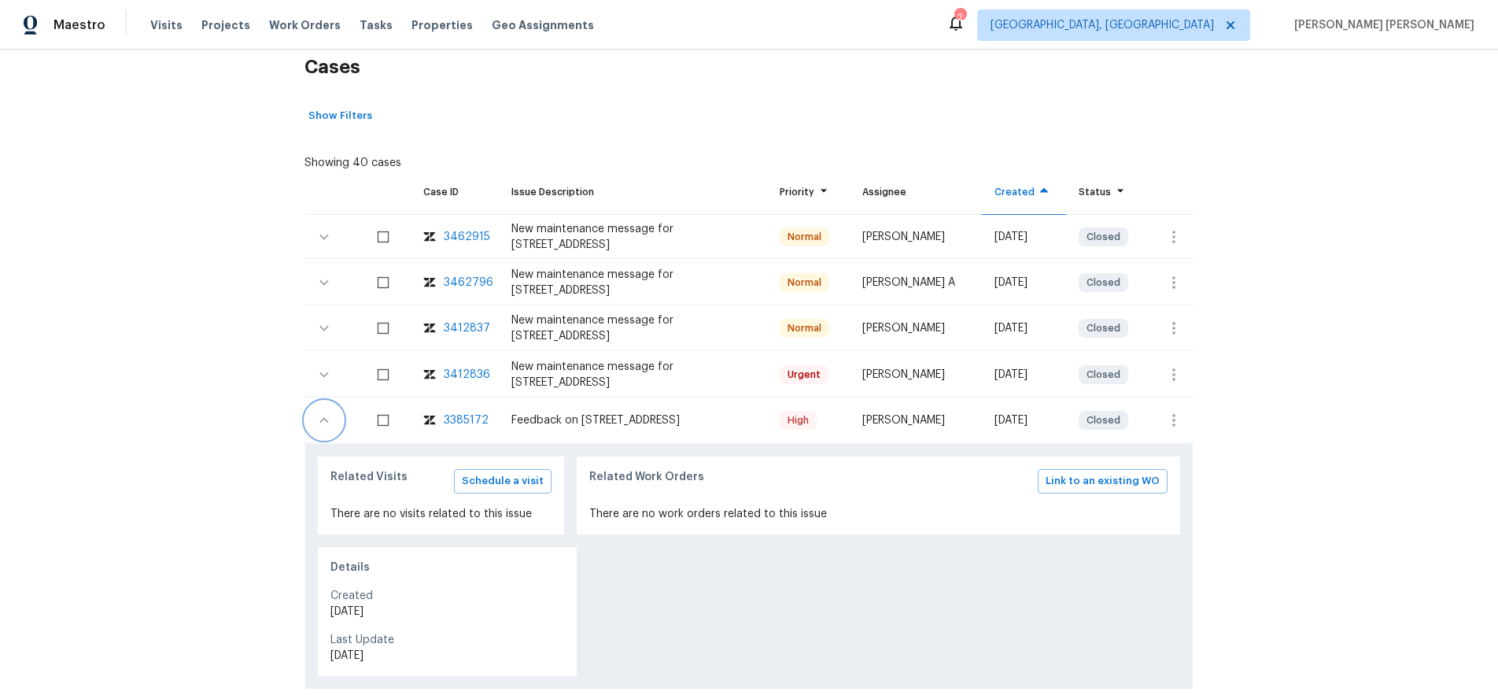
scroll to position [306, 0]
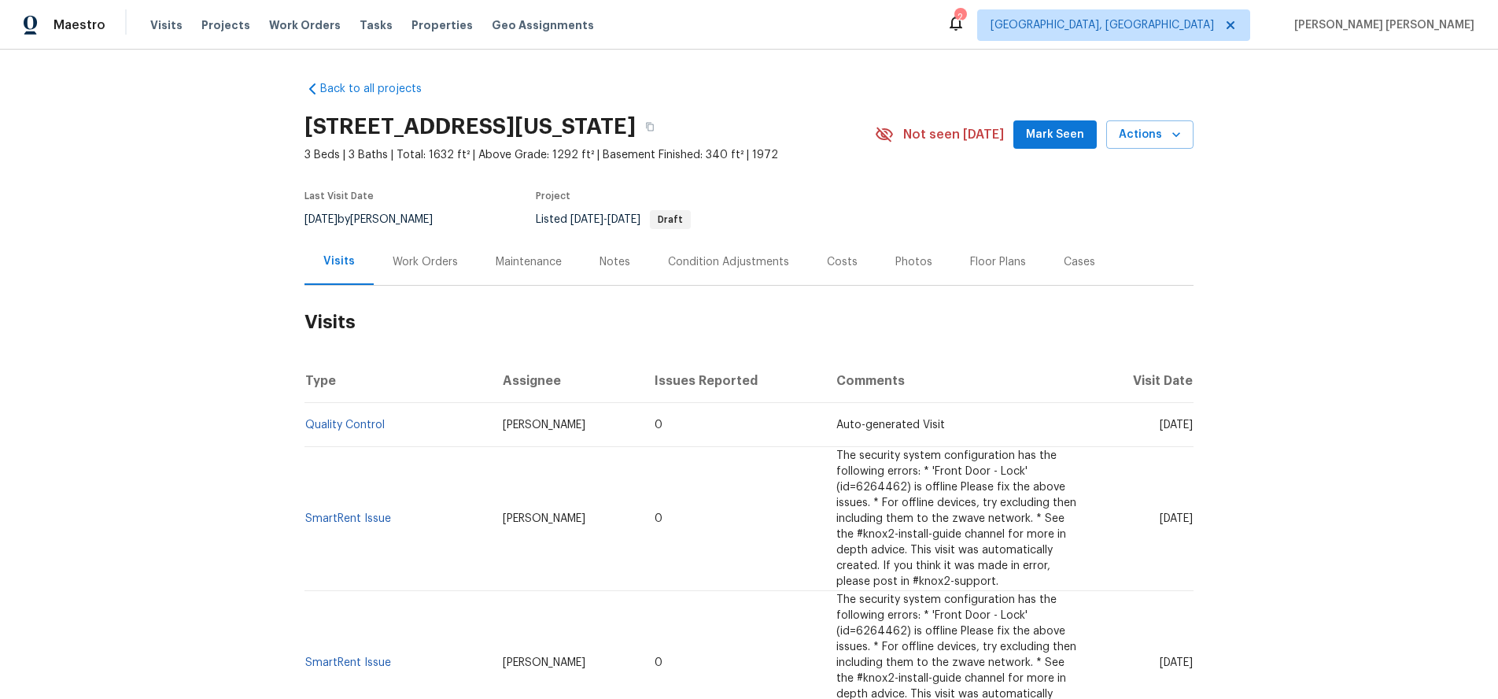
drag, startPoint x: 1073, startPoint y: 258, endPoint x: 1080, endPoint y: 254, distance: 8.8
click at [1071, 258] on div "Cases" at bounding box center [1079, 262] width 31 height 16
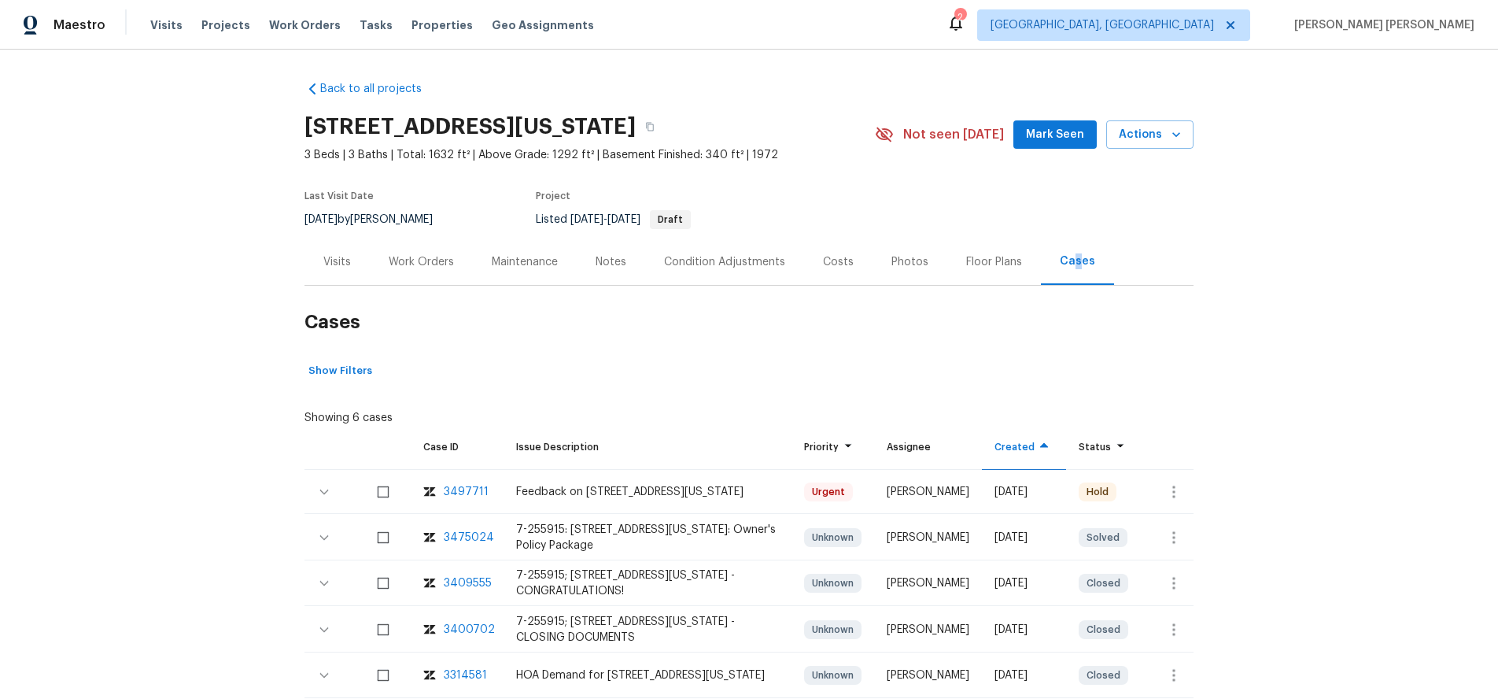
scroll to position [154, 0]
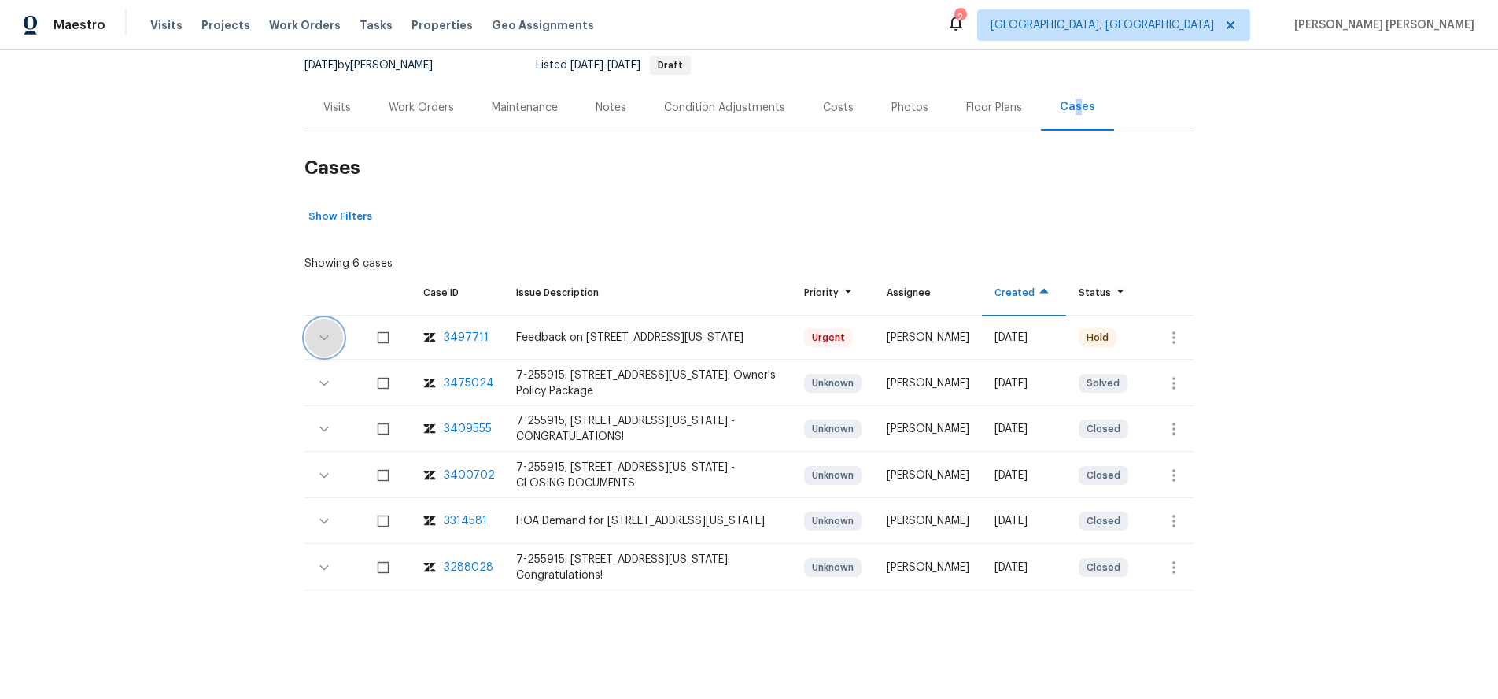
click at [312, 338] on button "button" at bounding box center [324, 338] width 38 height 38
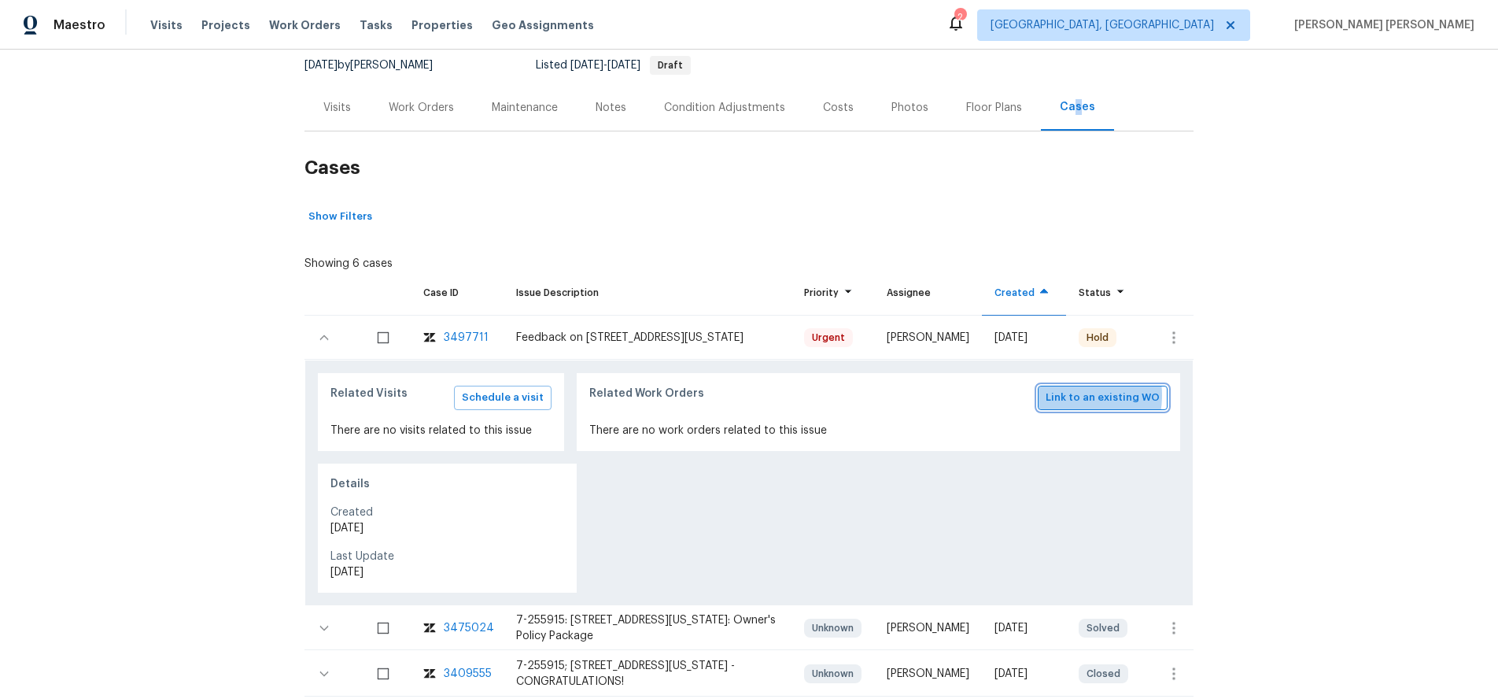
click at [1069, 395] on span "Link to an existing WO" at bounding box center [1103, 398] width 114 height 18
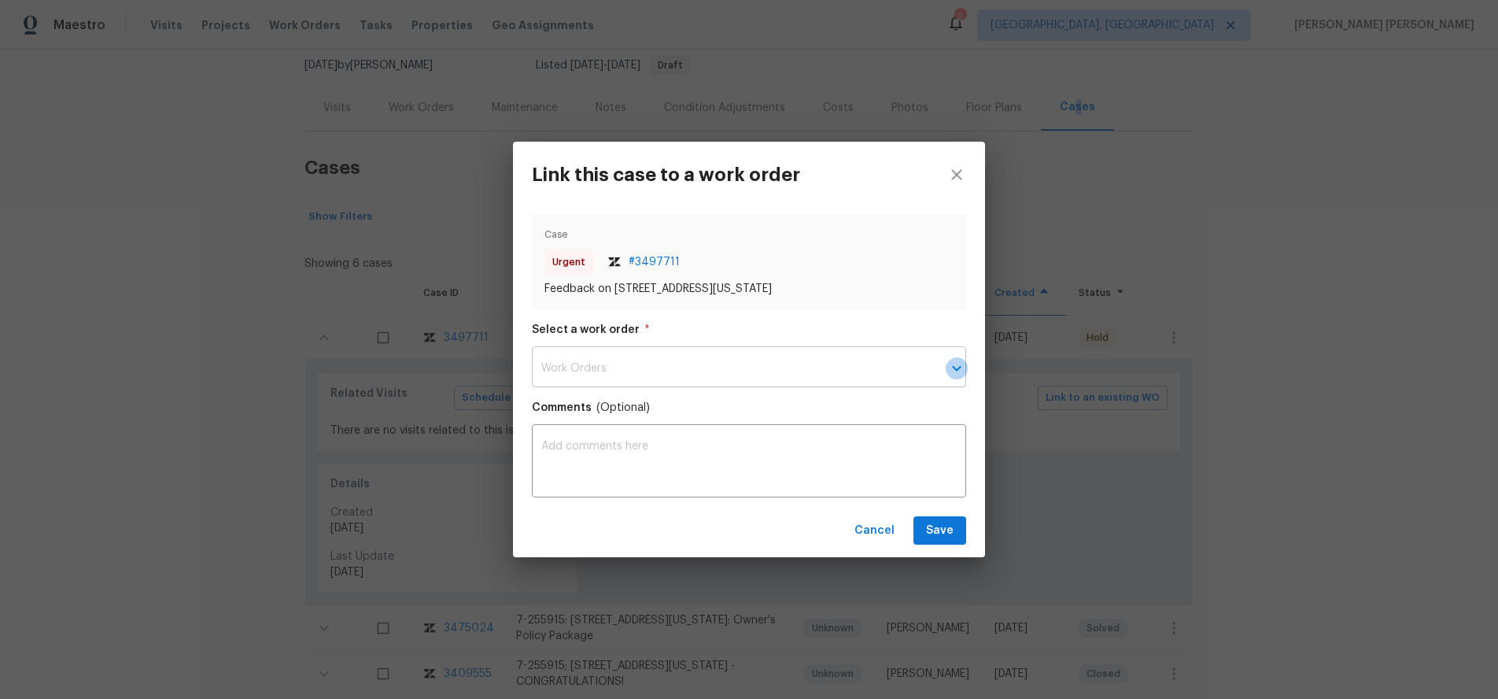
click at [959, 371] on icon "Open" at bounding box center [956, 368] width 19 height 19
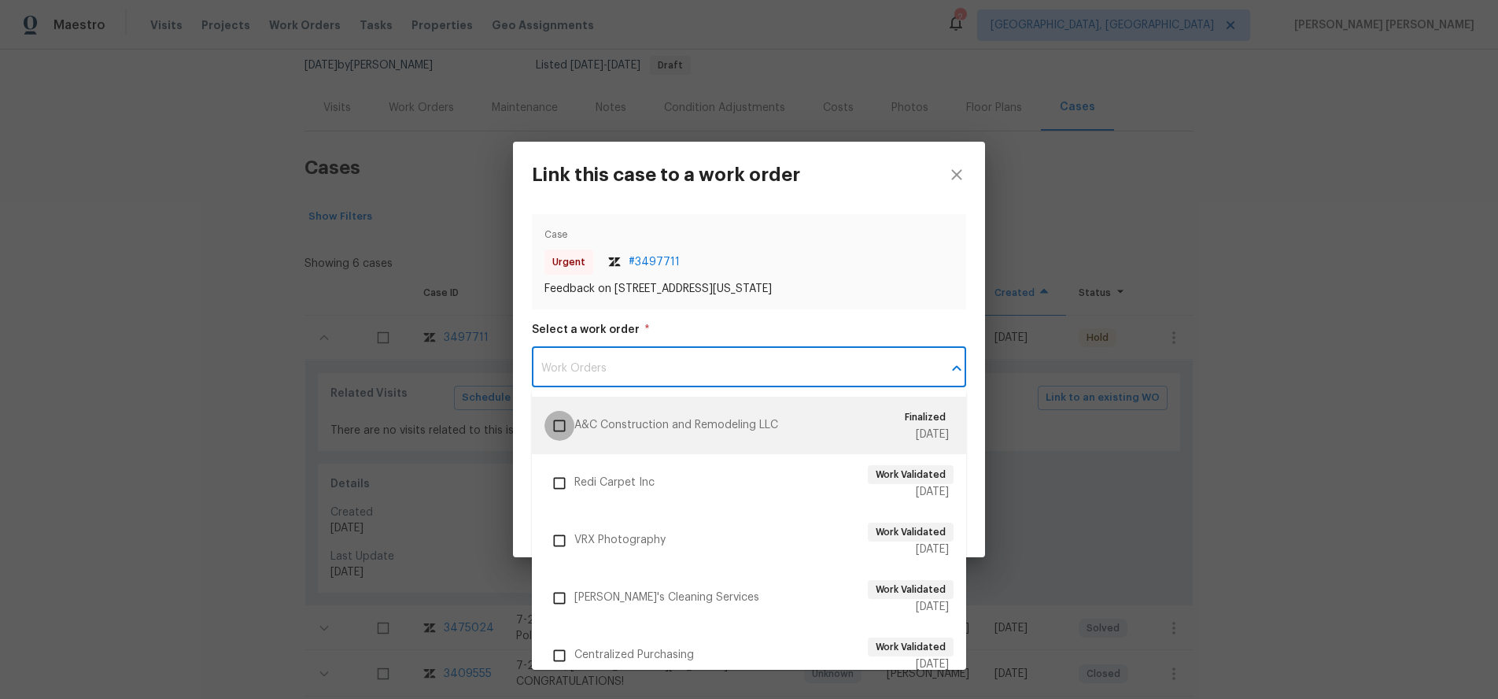
click at [561, 423] on input "checkbox" at bounding box center [560, 426] width 30 height 30
checkbox input "true"
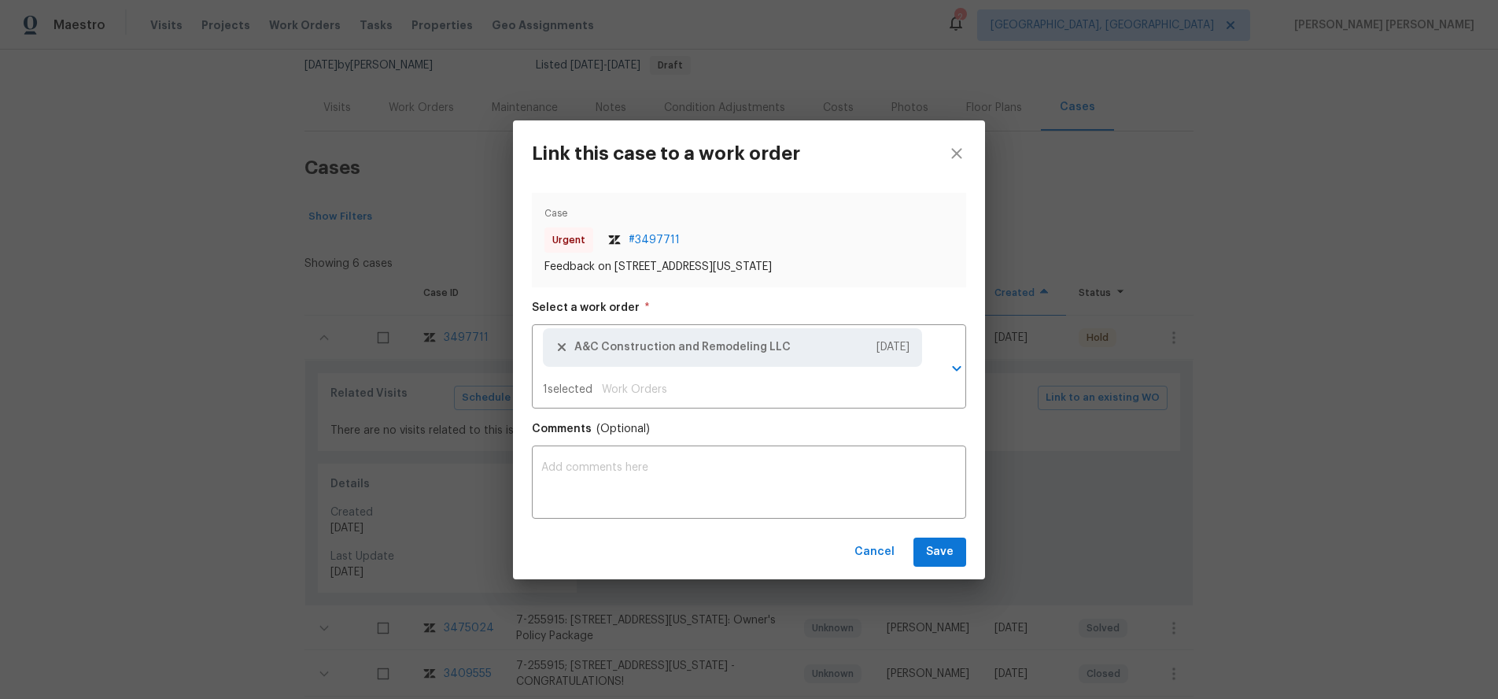
click at [863, 168] on div "Link this case to a work order" at bounding box center [749, 153] width 472 height 66
click at [933, 549] on span "Save" at bounding box center [940, 552] width 28 height 20
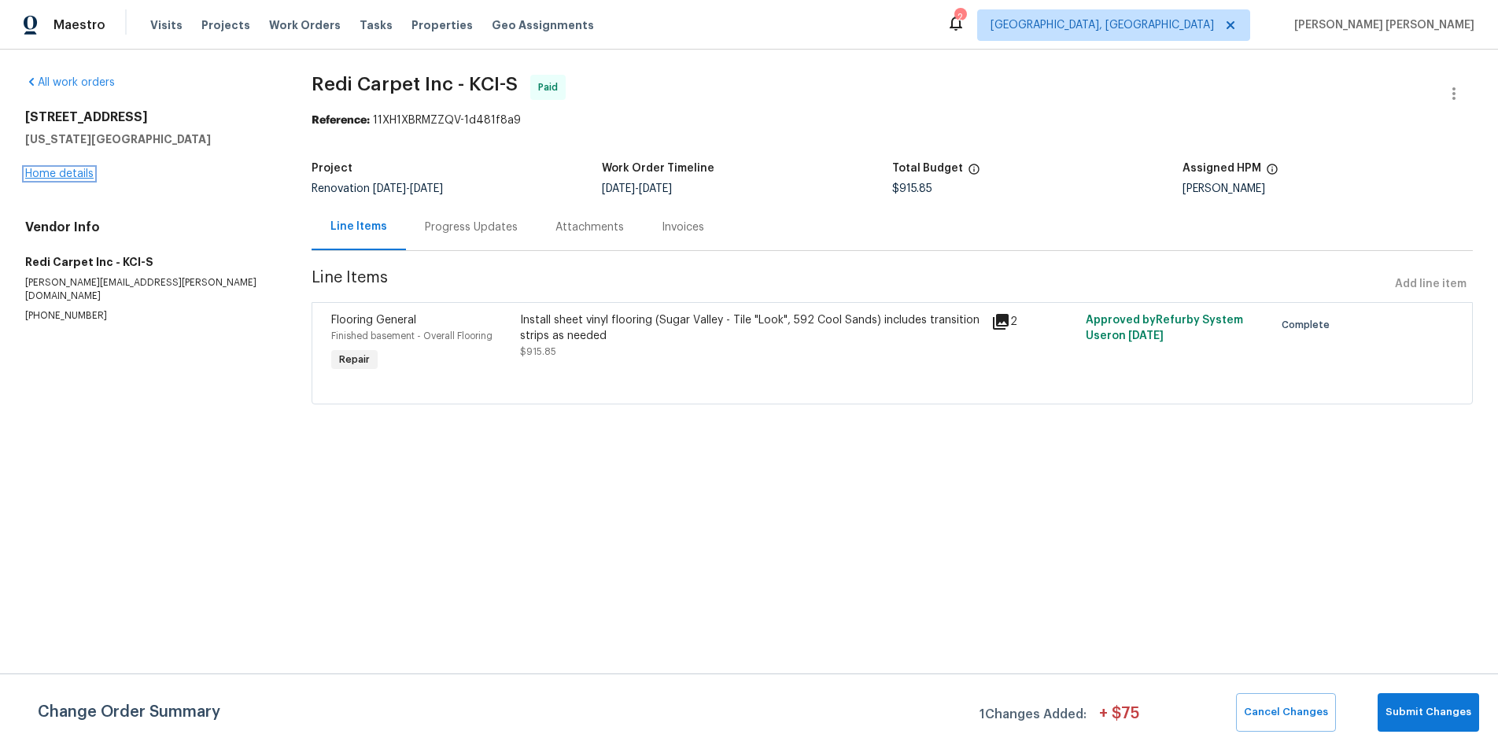
click at [66, 176] on link "Home details" at bounding box center [59, 173] width 68 height 11
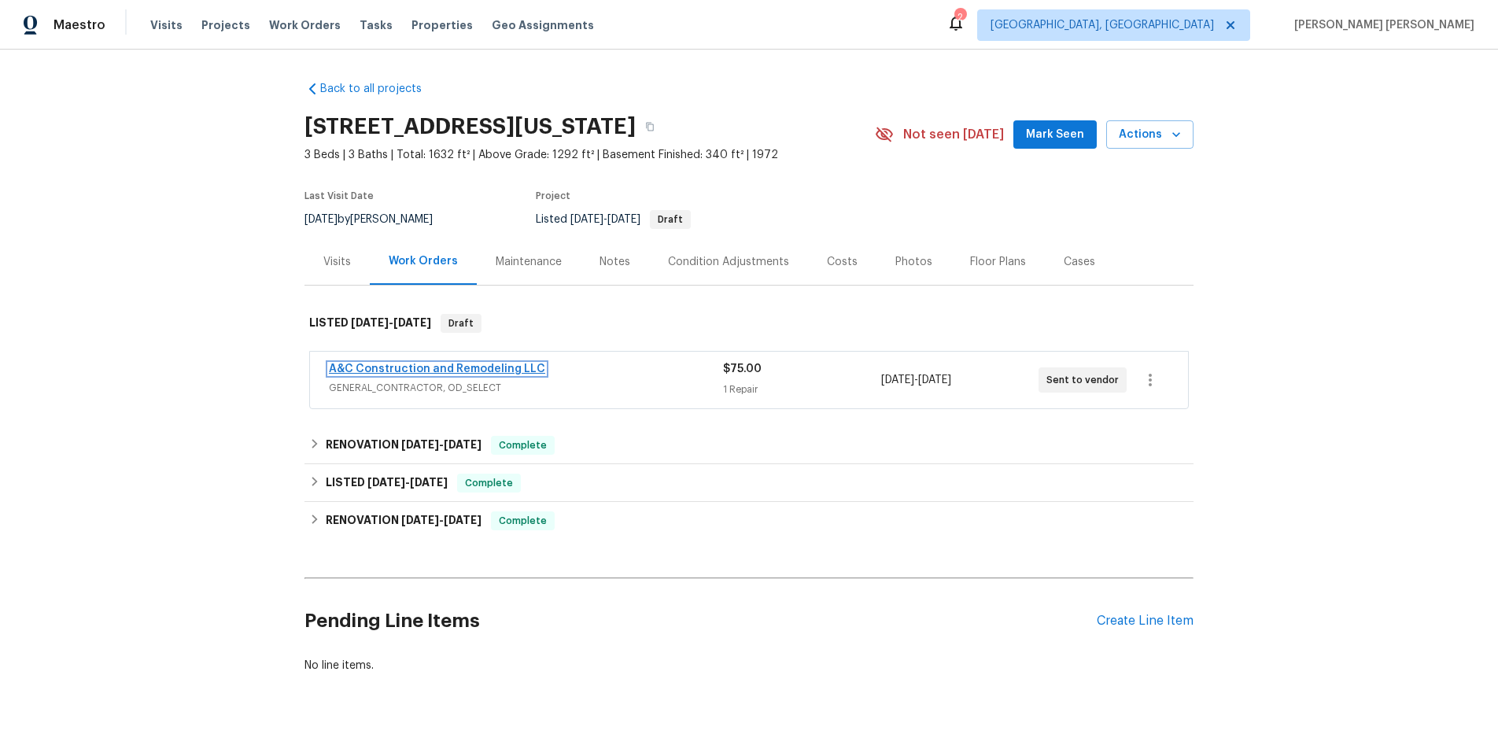
click at [480, 368] on link "A&C Construction and Remodeling LLC" at bounding box center [437, 369] width 216 height 11
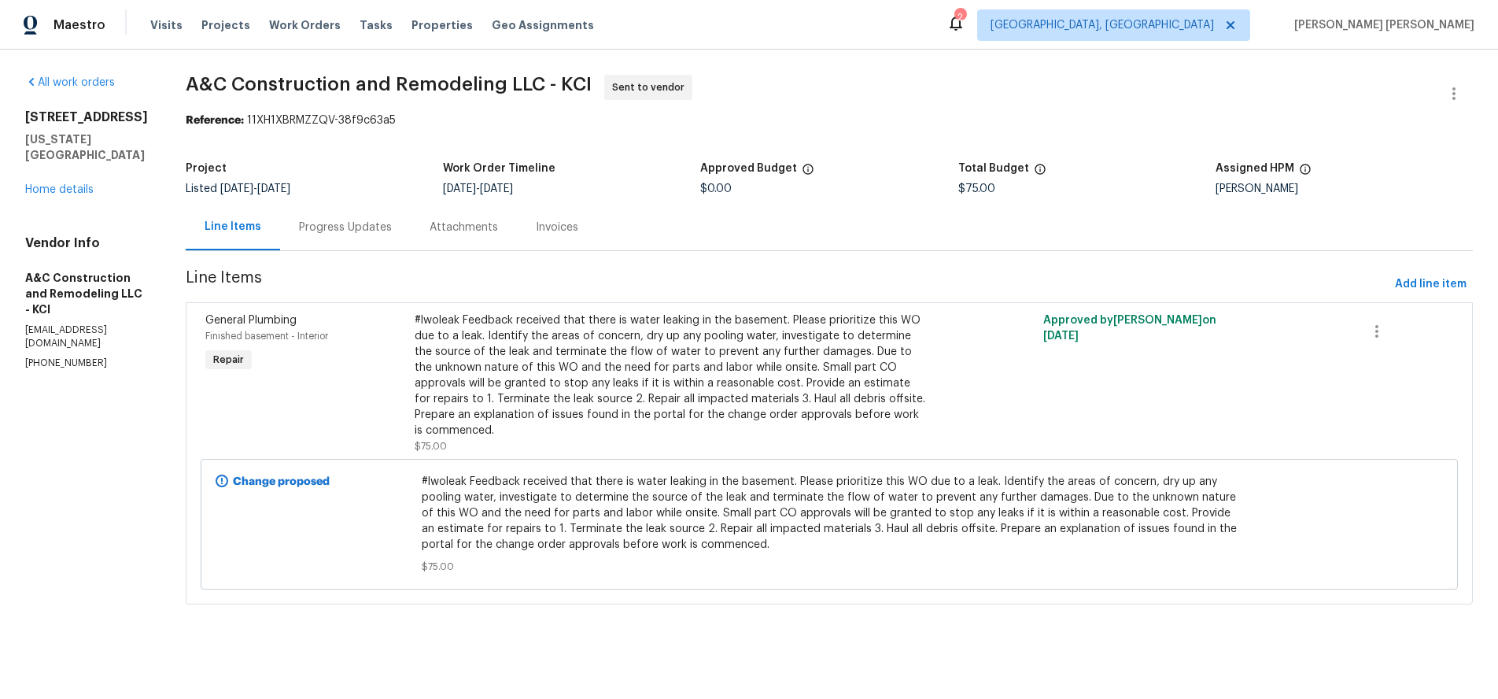
drag, startPoint x: 47, startPoint y: 122, endPoint x: 29, endPoint y: 120, distance: 18.2
click at [39, 121] on h2 "[STREET_ADDRESS]" at bounding box center [86, 117] width 123 height 16
drag, startPoint x: 25, startPoint y: 118, endPoint x: 135, endPoint y: 125, distance: 109.6
click at [135, 125] on div "7701 E 118th Ter Kansas City, MO 64134" at bounding box center [86, 136] width 123 height 54
copy h2 "[STREET_ADDRESS]"
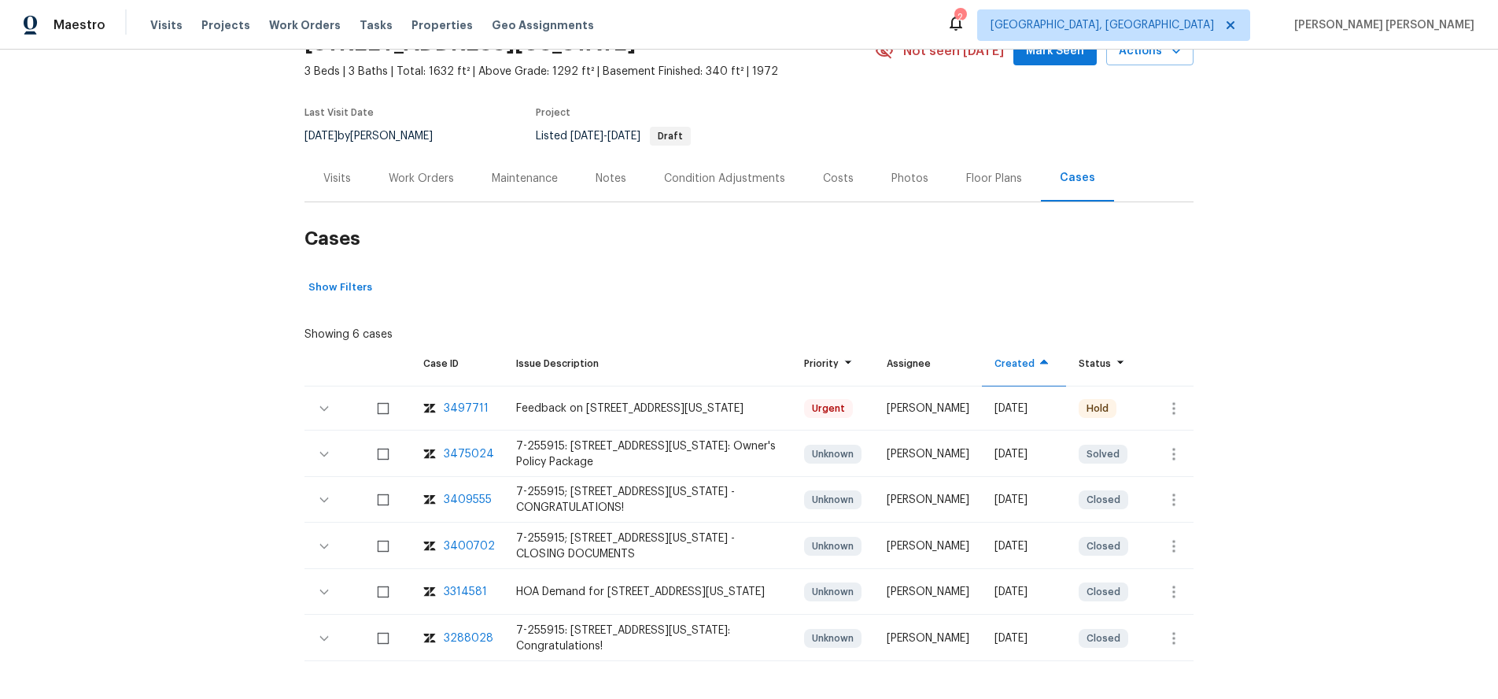
scroll to position [83, 0]
click at [334, 407] on button "button" at bounding box center [324, 409] width 38 height 38
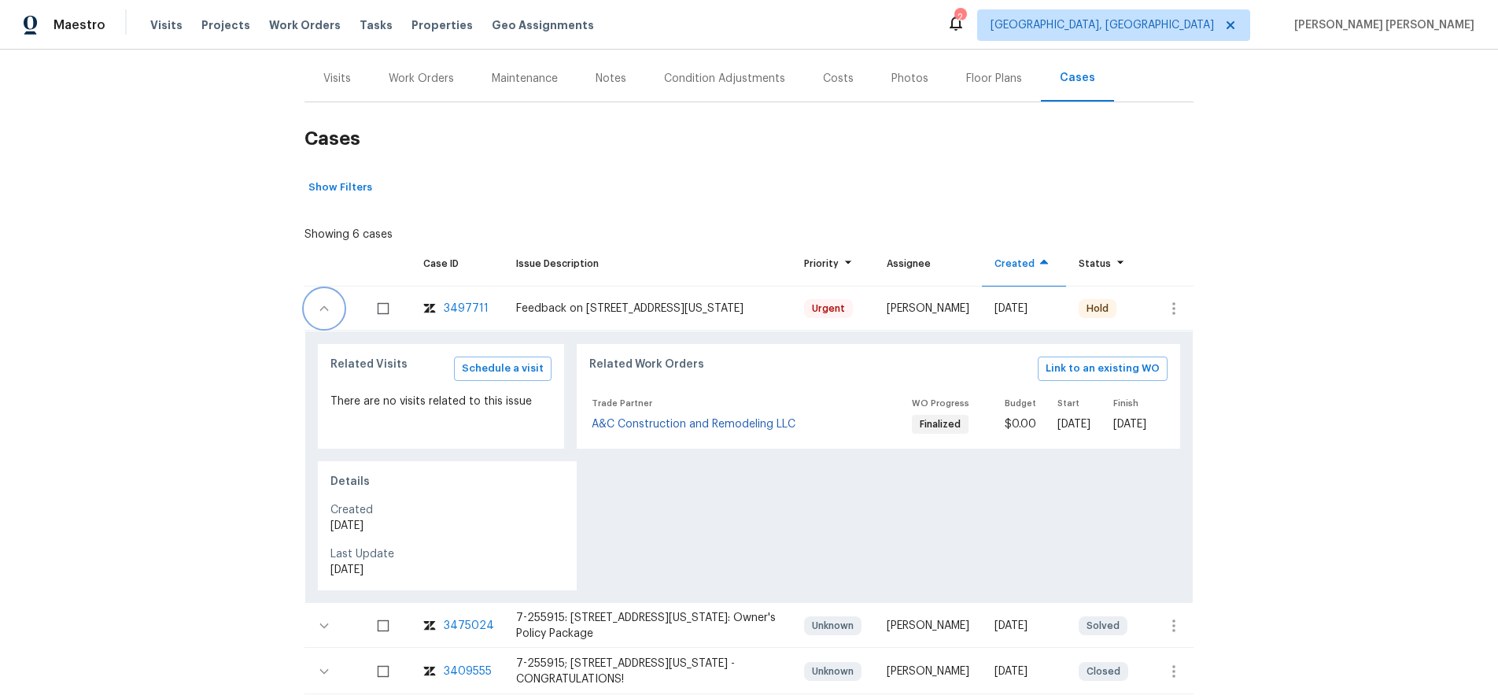
scroll to position [172, 0]
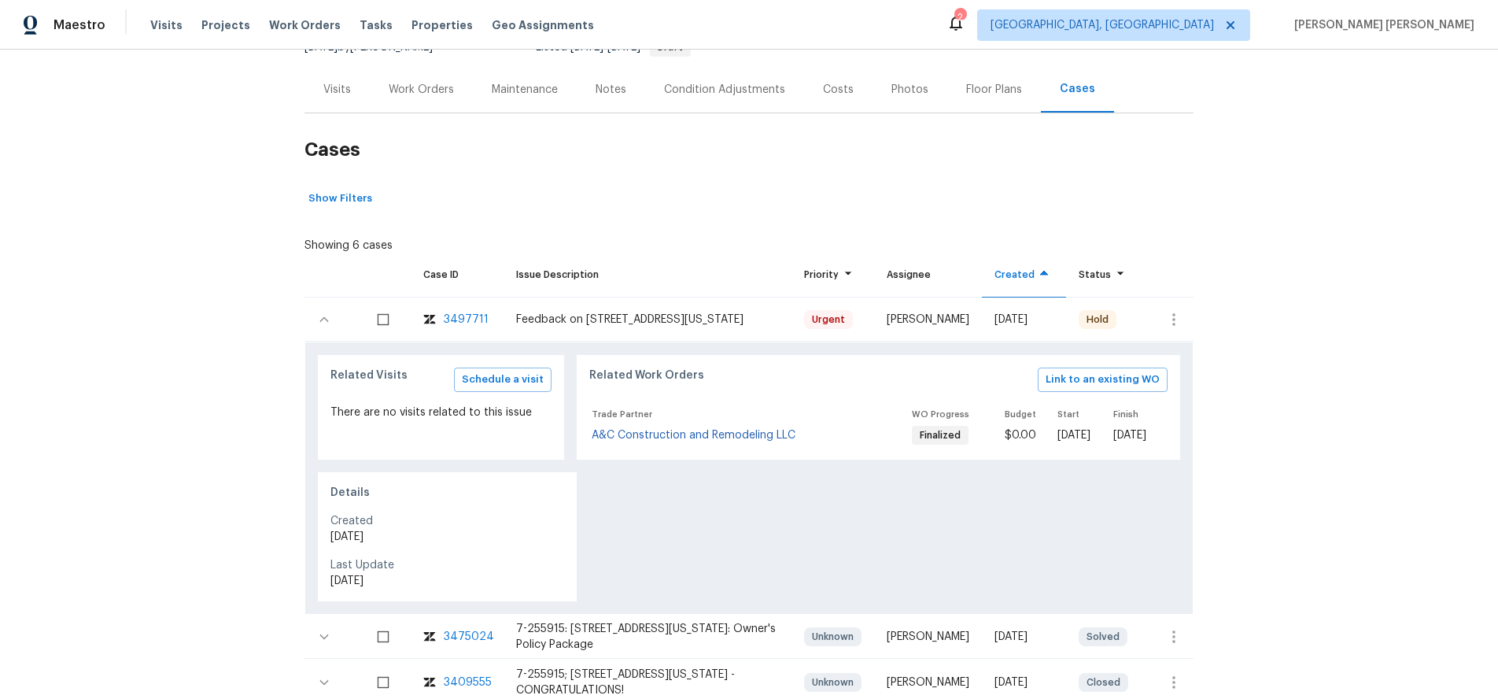
click at [1321, 531] on div "Back to all projects [STREET_ADDRESS][US_STATE] 3 Beds | 3 Baths | Total: 1632 …" at bounding box center [749, 374] width 1498 height 649
click at [1237, 464] on div "Back to all projects [STREET_ADDRESS][US_STATE] 3 Beds | 3 Baths | Total: 1632 …" at bounding box center [749, 374] width 1498 height 649
click at [669, 435] on link "A&C Construction and Remodeling LLC" at bounding box center [694, 435] width 204 height 11
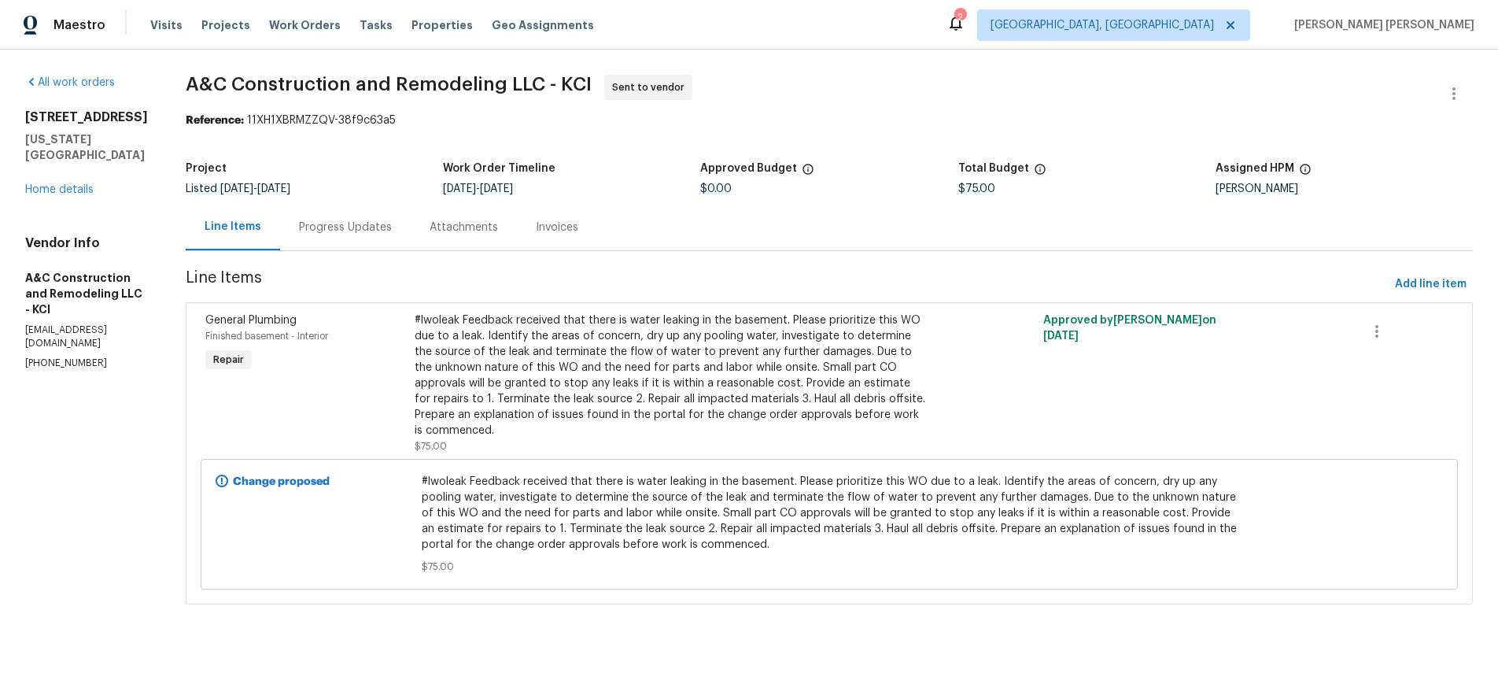
click at [1110, 95] on span "A&C Construction and Remodeling LLC - KCI Sent to vendor" at bounding box center [811, 94] width 1250 height 38
click at [826, 80] on span "A&C Construction and Remodeling LLC - KCI Sent to vendor" at bounding box center [811, 94] width 1250 height 38
click at [1435, 87] on div at bounding box center [1454, 94] width 38 height 38
click at [1452, 91] on icon "button" at bounding box center [1454, 93] width 19 height 19
click at [1440, 144] on li "View In Trade Partner Portal" at bounding box center [1403, 146] width 170 height 26
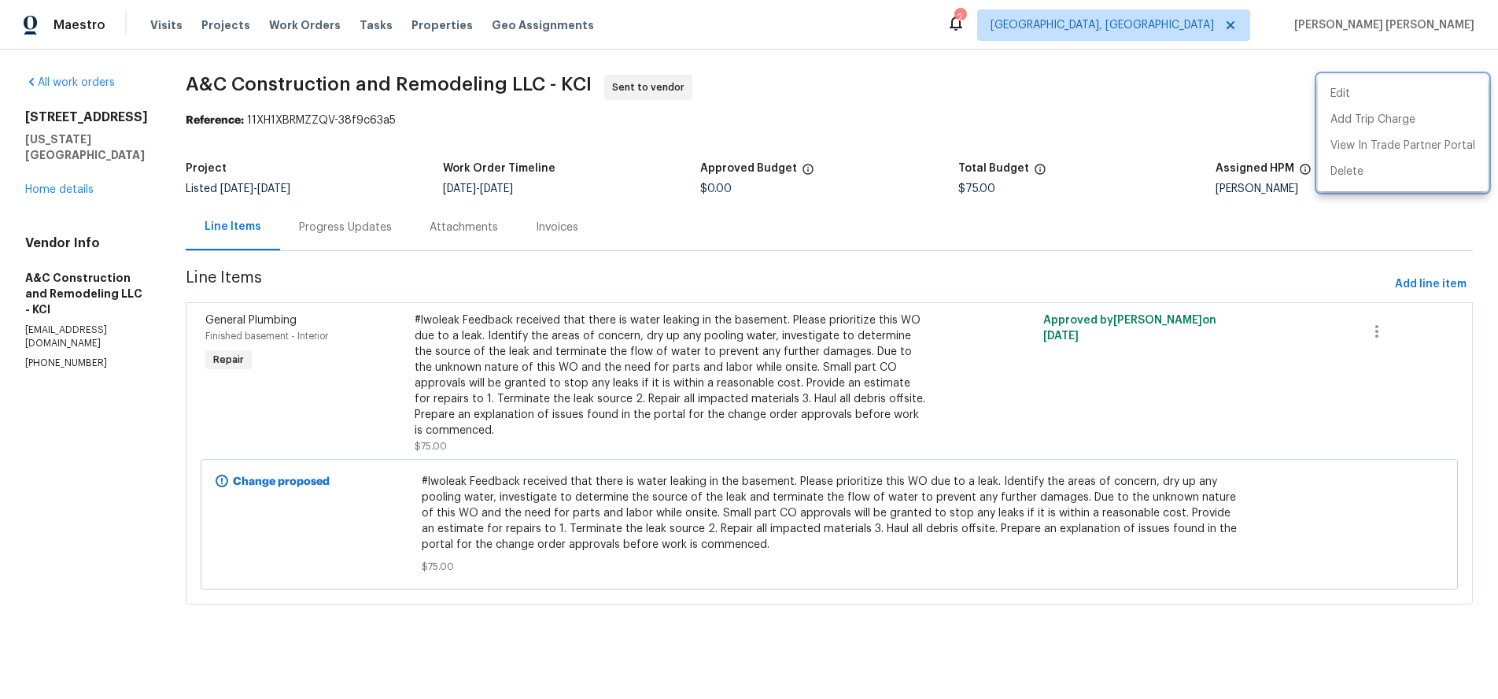
click at [386, 227] on div at bounding box center [749, 349] width 1498 height 699
click at [386, 227] on div "Edit Add Trip Charge View In Trade Partner Portal Delete" at bounding box center [749, 349] width 1498 height 699
click at [376, 228] on div "Progress Updates" at bounding box center [345, 228] width 93 height 16
click at [1455, 90] on icon "button" at bounding box center [1454, 93] width 19 height 19
click at [1370, 142] on li "View In Trade Partner Portal" at bounding box center [1403, 146] width 170 height 26
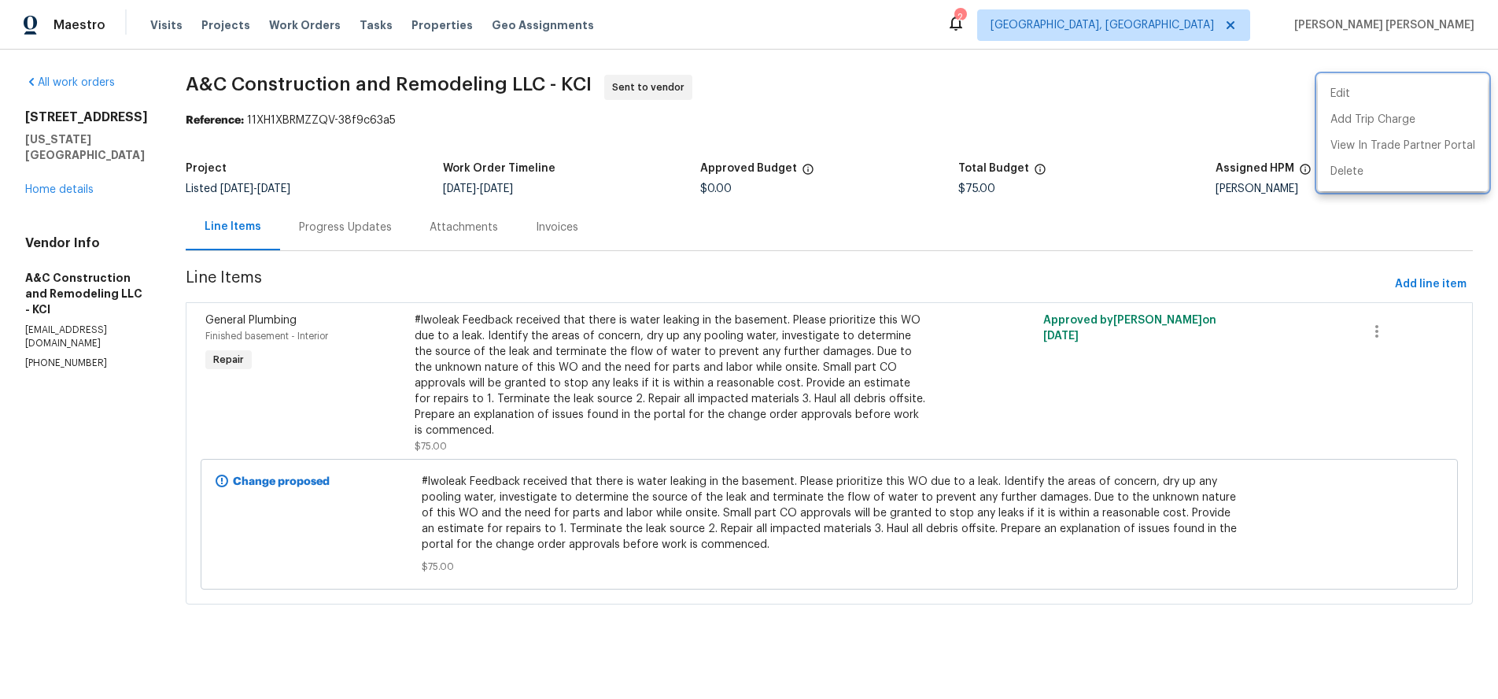
click at [1025, 117] on div at bounding box center [749, 349] width 1498 height 699
click at [1025, 117] on div "Edit Add Trip Charge View In Trade Partner Portal Delete" at bounding box center [749, 349] width 1498 height 699
